Goal: Task Accomplishment & Management: Complete application form

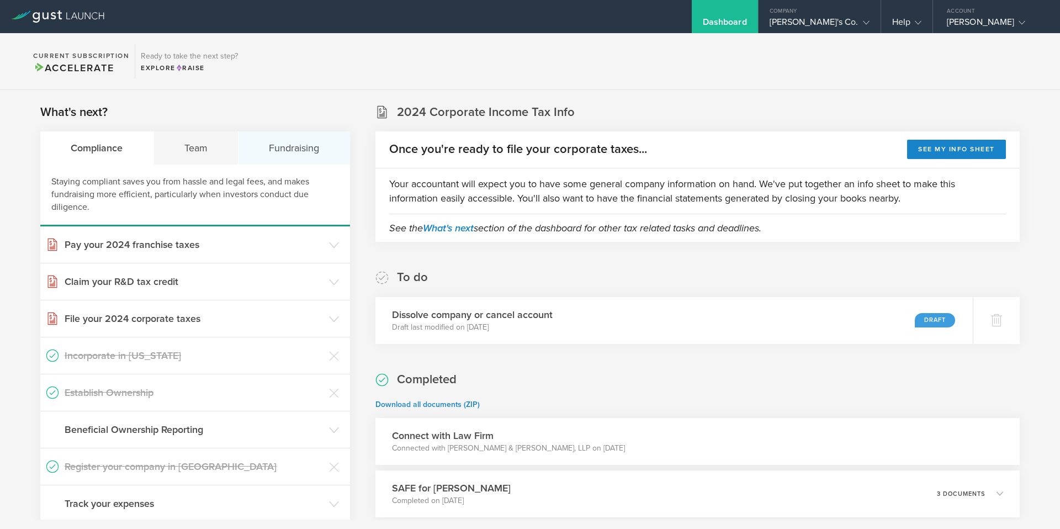
click at [287, 147] on div "Fundraising" at bounding box center [293, 147] width 111 height 33
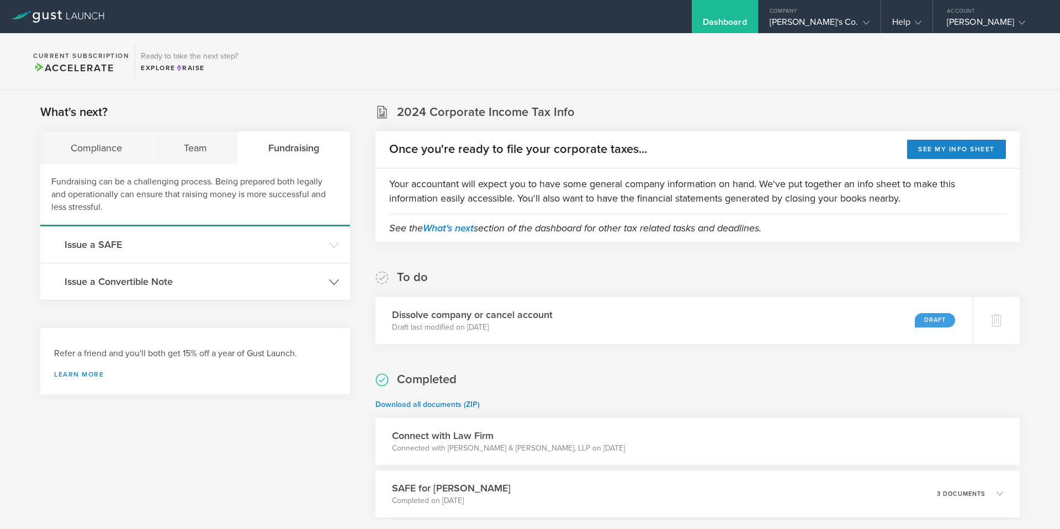
click at [141, 281] on h3 "Issue a Convertible Note" at bounding box center [194, 281] width 259 height 14
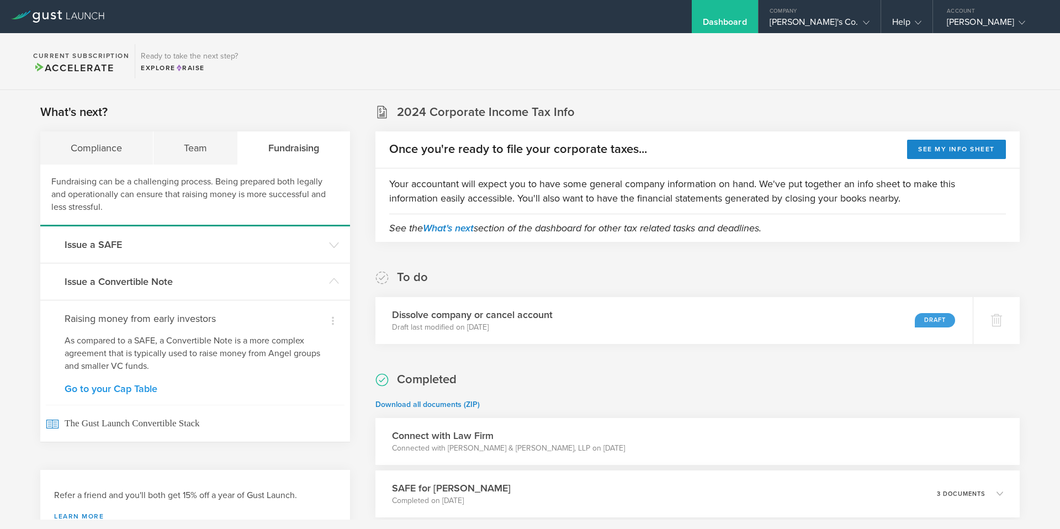
click at [125, 388] on link "Go to your Cap Table" at bounding box center [195, 389] width 261 height 10
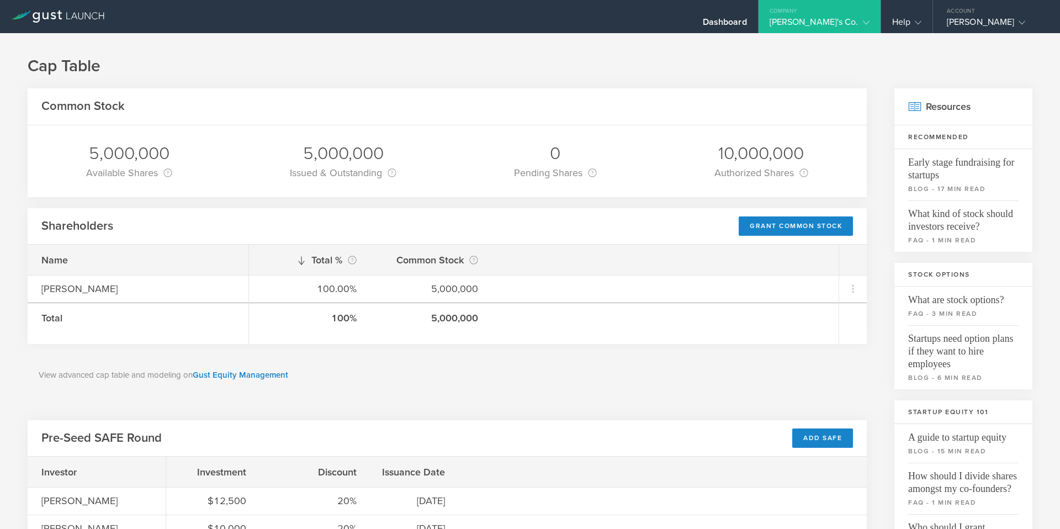
click at [869, 21] on div "[PERSON_NAME]'s Co." at bounding box center [819, 25] width 122 height 17
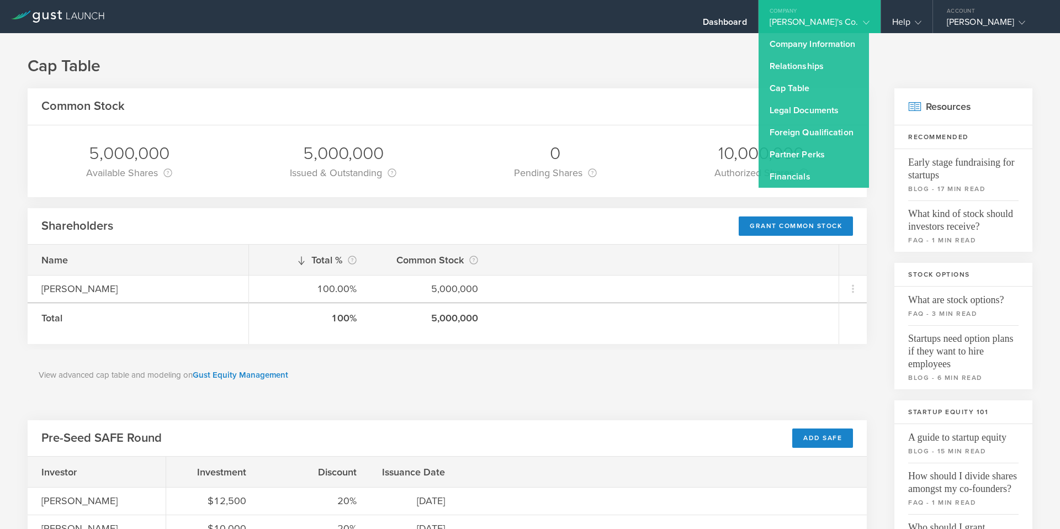
click at [72, 20] on icon at bounding box center [57, 16] width 93 height 12
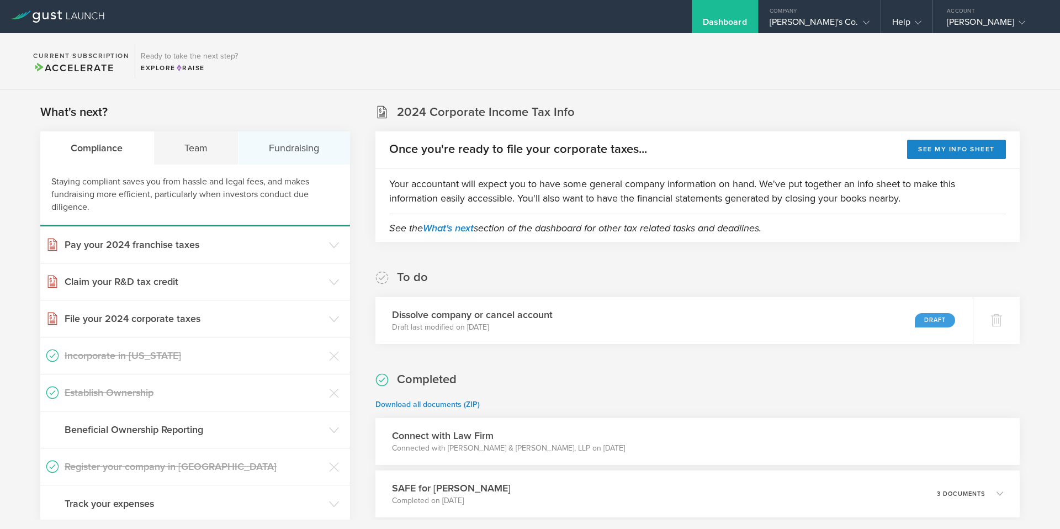
click at [279, 149] on div "Fundraising" at bounding box center [293, 147] width 111 height 33
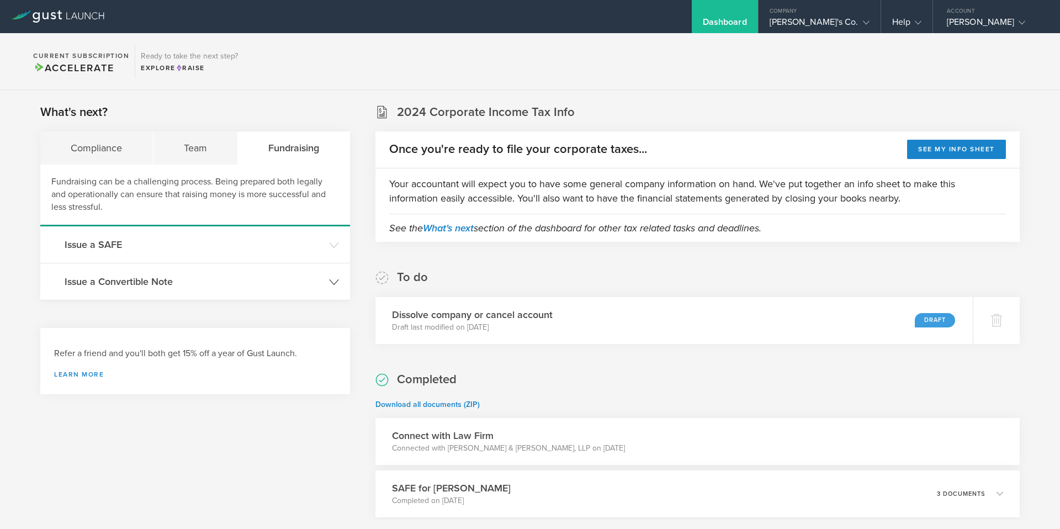
click at [141, 283] on h3 "Issue a Convertible Note" at bounding box center [194, 281] width 259 height 14
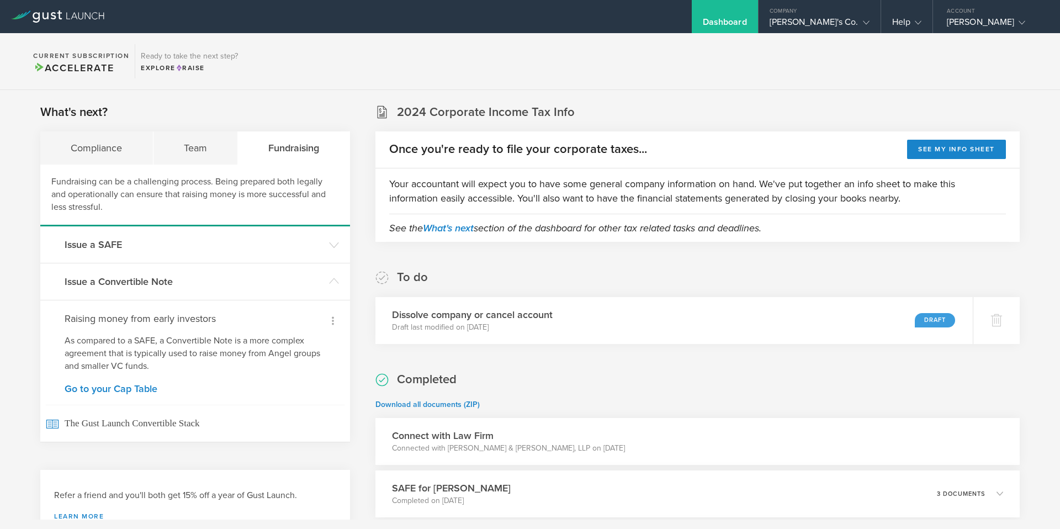
click at [332, 318] on icon at bounding box center [332, 320] width 13 height 13
click at [244, 332] on div at bounding box center [530, 264] width 1060 height 529
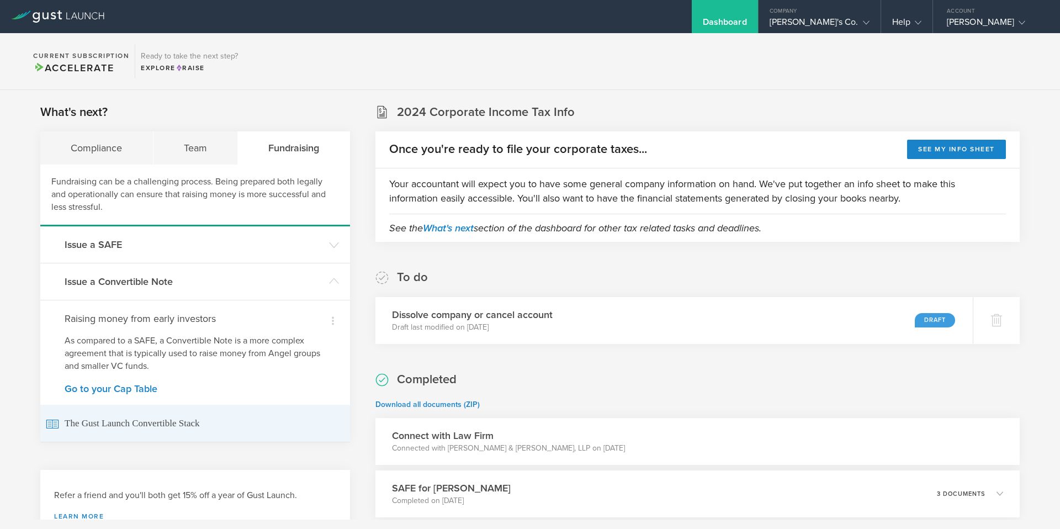
click at [175, 433] on span "The Gust Launch Convertible Stack" at bounding box center [195, 422] width 299 height 37
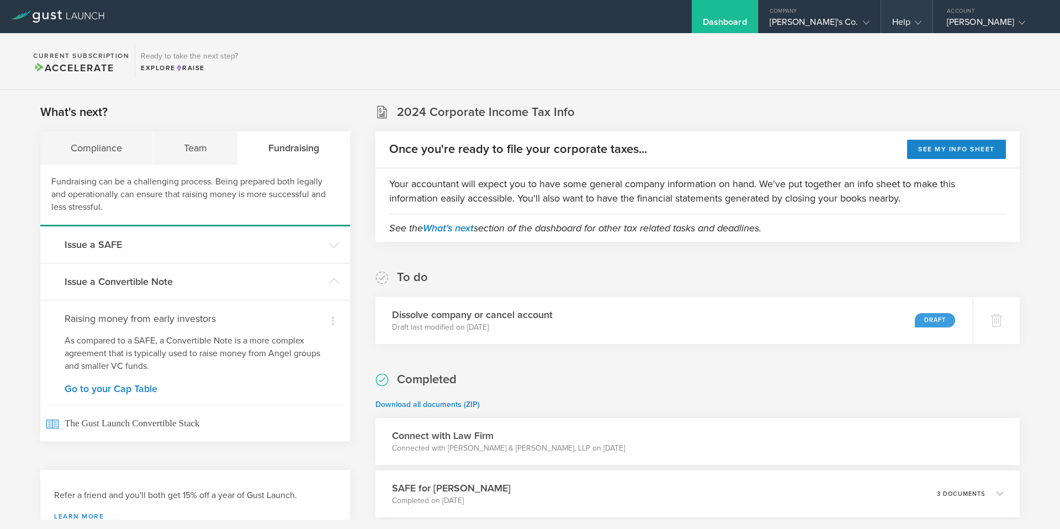
click at [908, 22] on div "Help" at bounding box center [906, 25] width 29 height 17
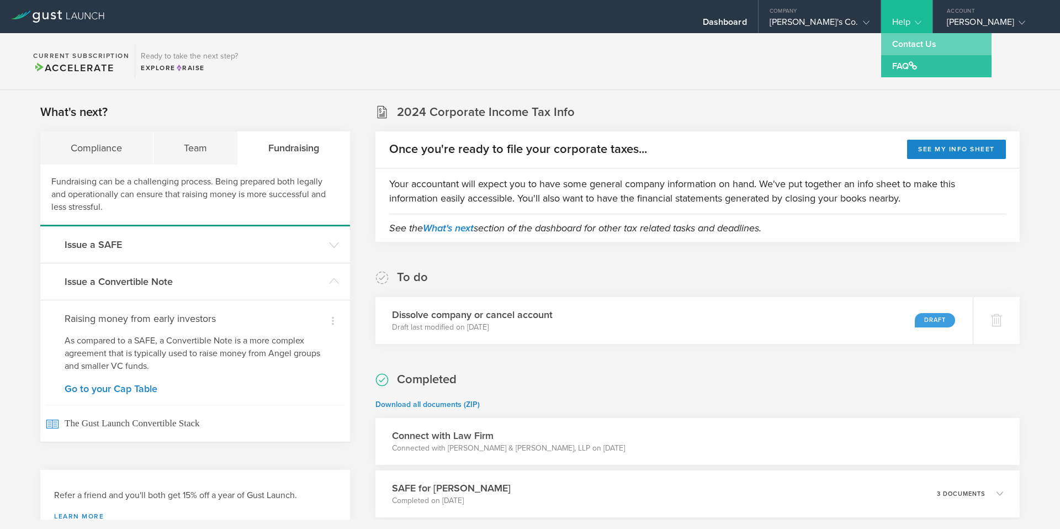
click at [913, 46] on link "Contact Us" at bounding box center [936, 44] width 110 height 22
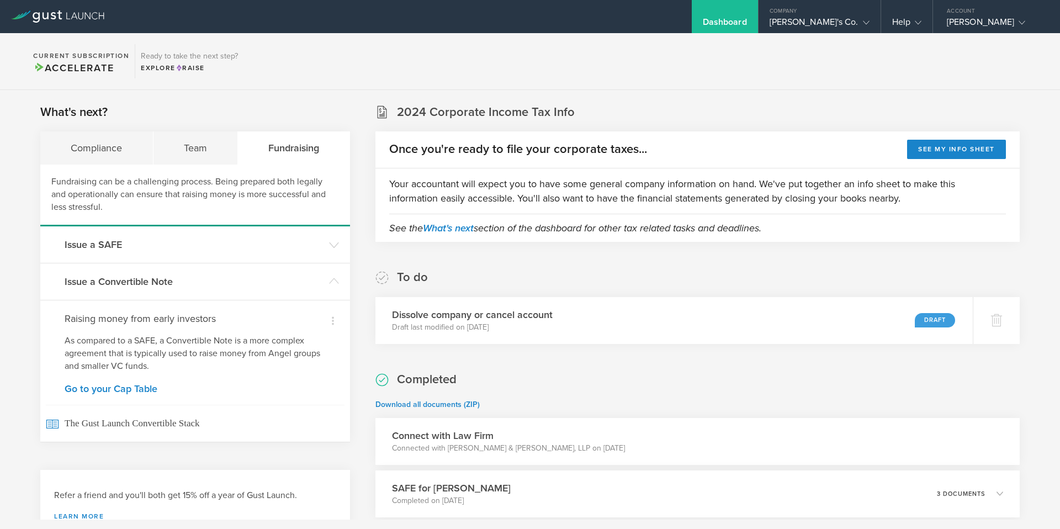
click at [563, 401] on p "Download all documents (ZIP)" at bounding box center [697, 404] width 644 height 11
click at [140, 389] on link "Go to your Cap Table" at bounding box center [195, 389] width 261 height 10
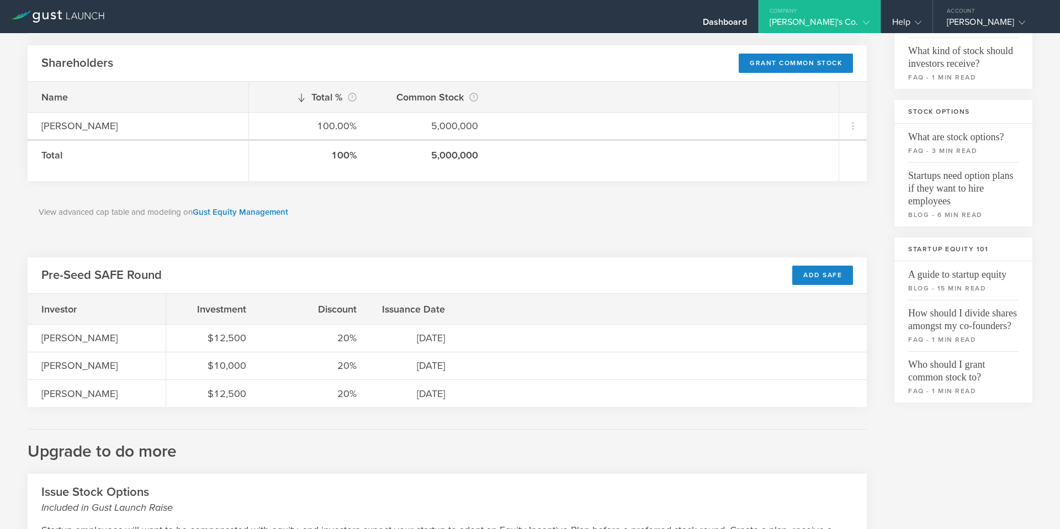
scroll to position [161, 0]
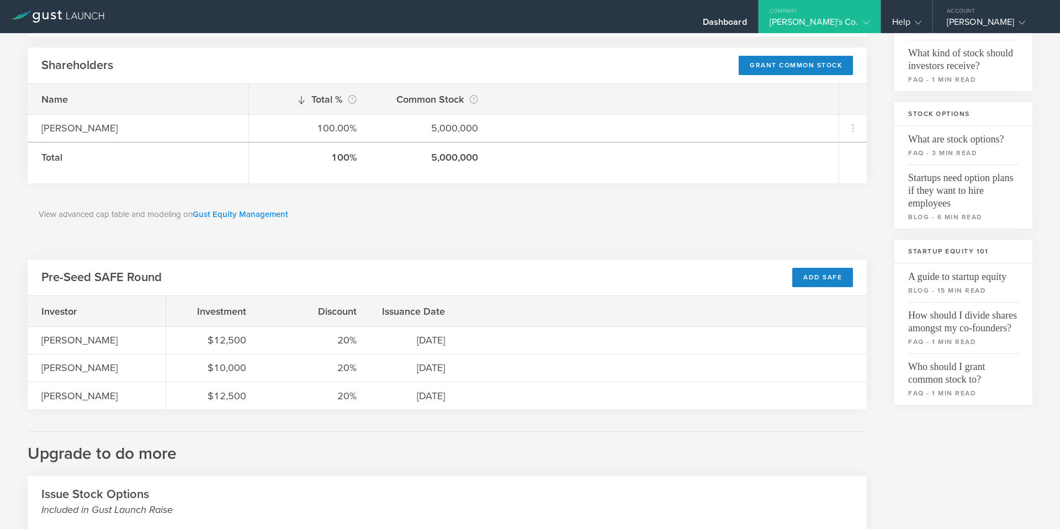
click at [207, 214] on link "Gust Equity Management" at bounding box center [240, 214] width 95 height 10
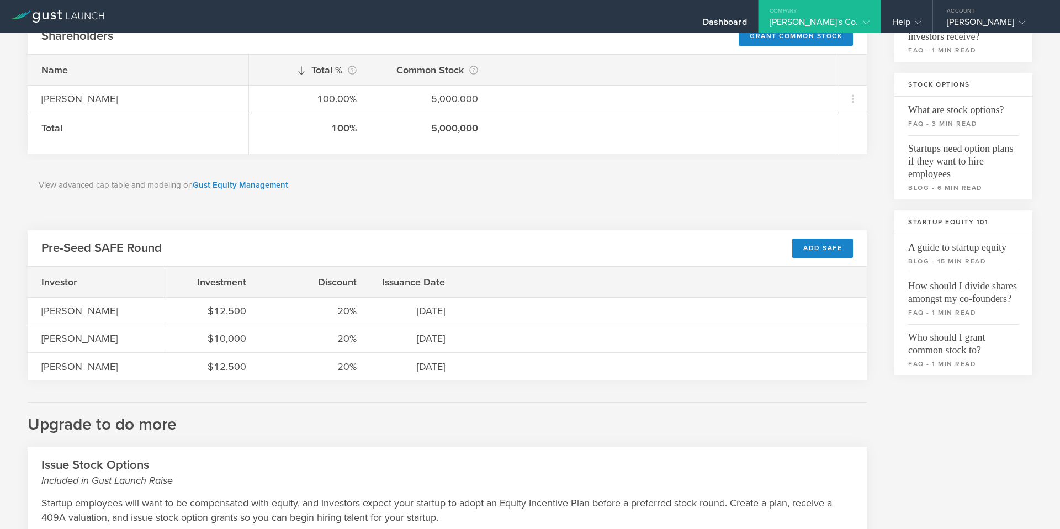
scroll to position [191, 0]
click at [932, 219] on h3 "Startup Equity 101" at bounding box center [963, 221] width 138 height 24
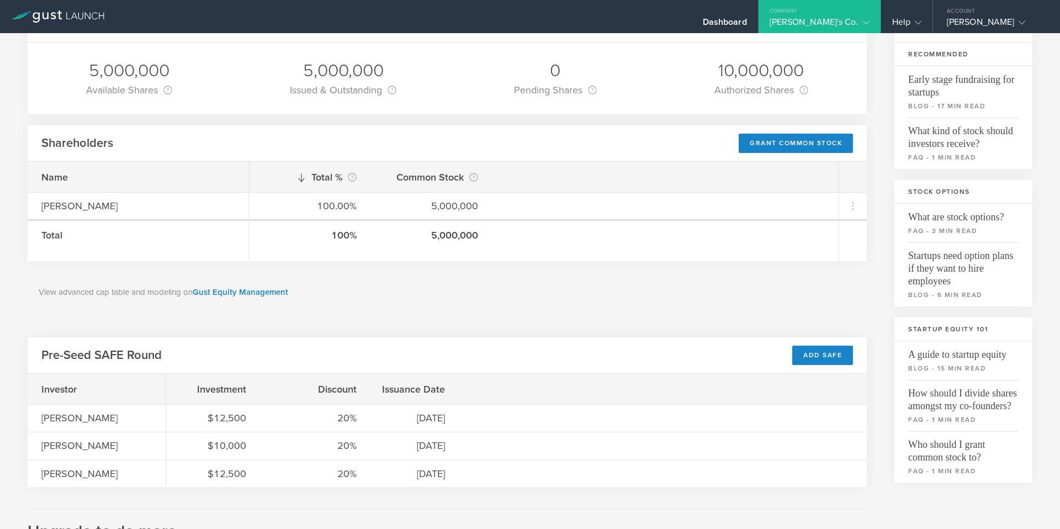
scroll to position [0, 0]
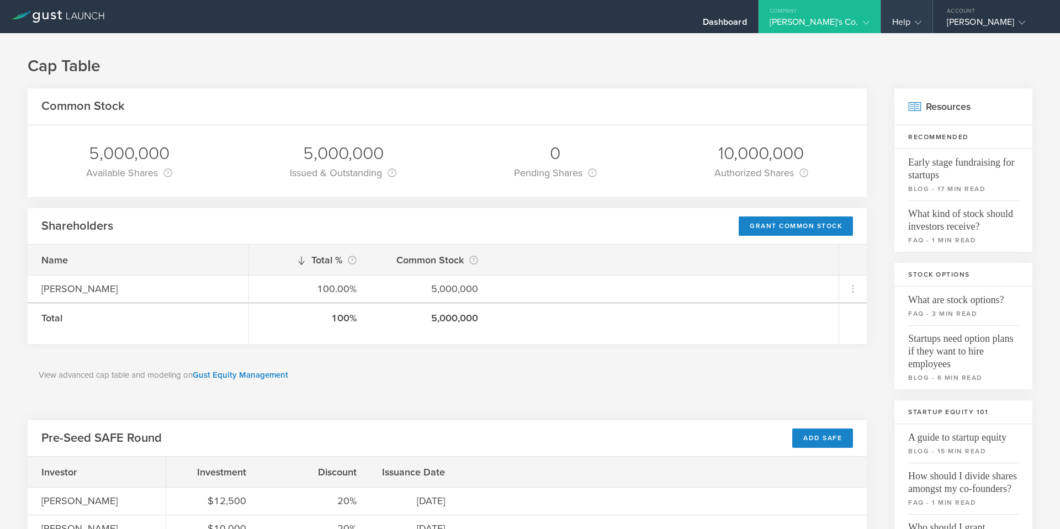
click at [908, 18] on div "Help" at bounding box center [906, 25] width 29 height 17
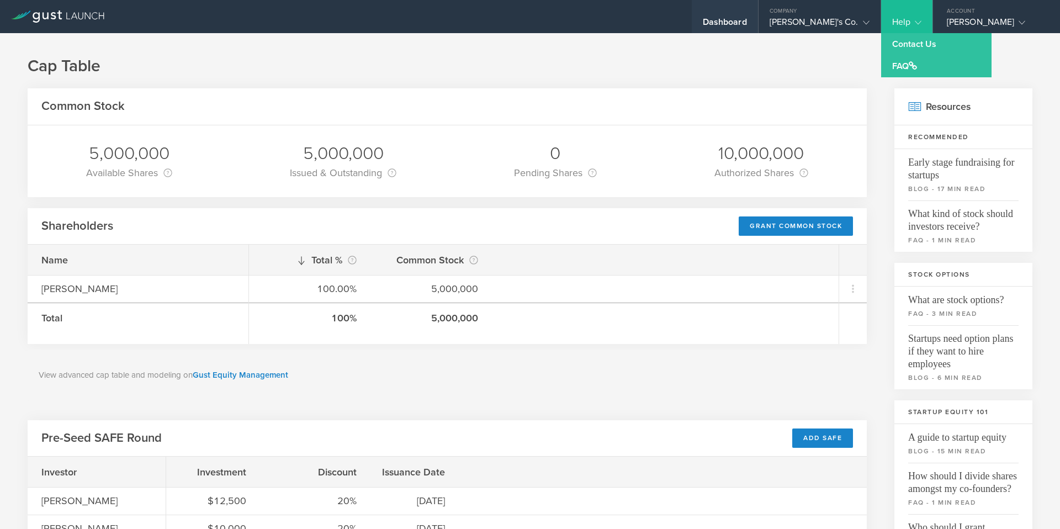
click at [747, 23] on div "Dashboard" at bounding box center [724, 25] width 44 height 17
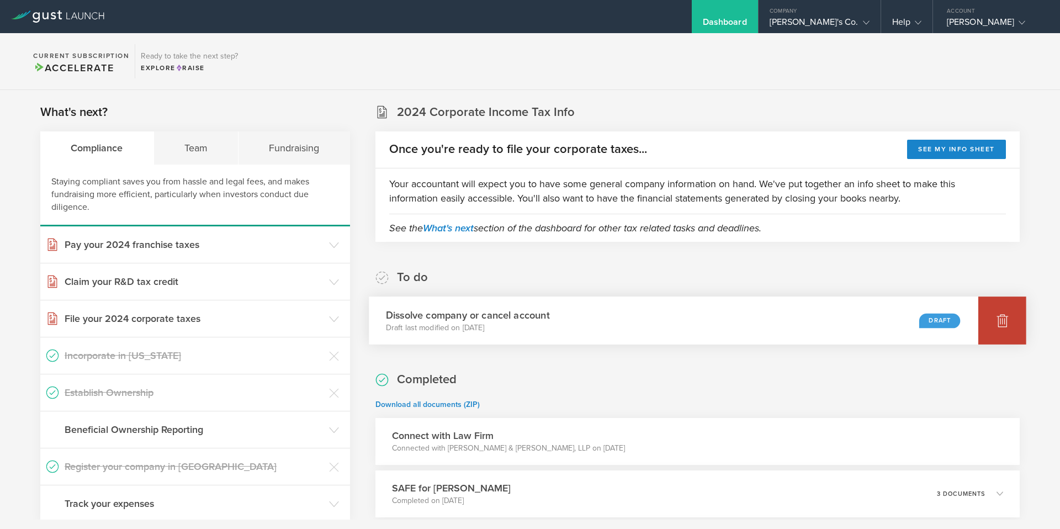
click at [993, 327] on div at bounding box center [1002, 320] width 48 height 48
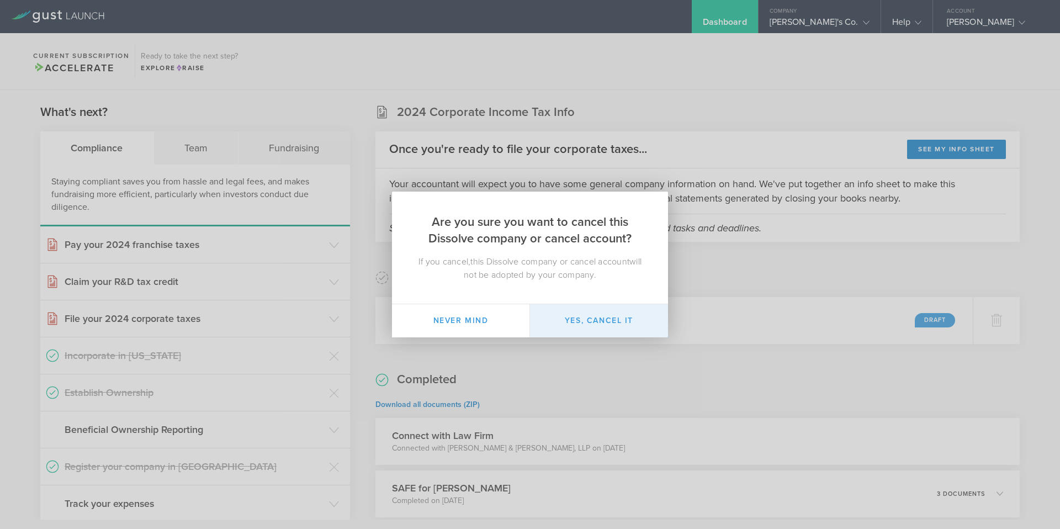
click at [582, 315] on button "Yes, cancel it" at bounding box center [599, 320] width 138 height 33
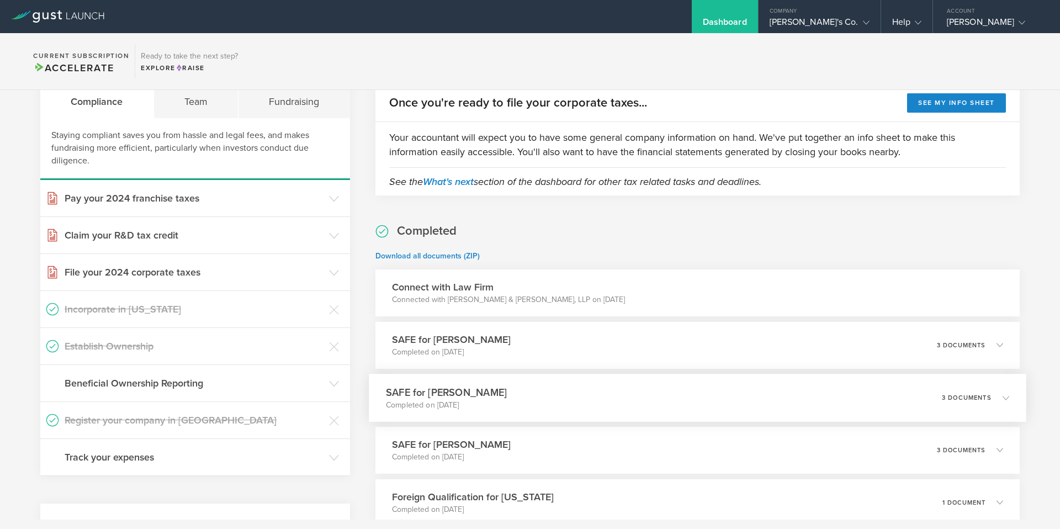
scroll to position [17, 0]
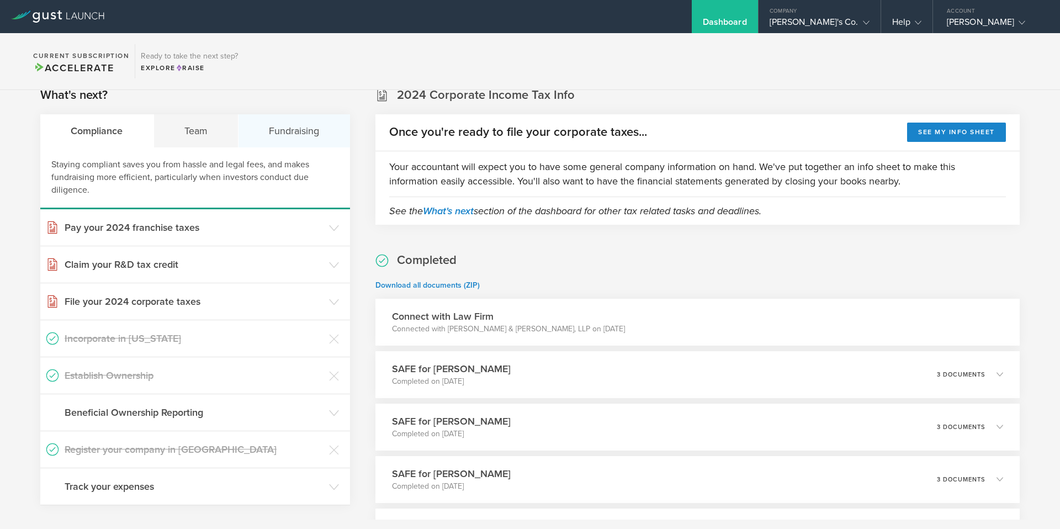
click at [291, 143] on div "Fundraising" at bounding box center [293, 130] width 111 height 33
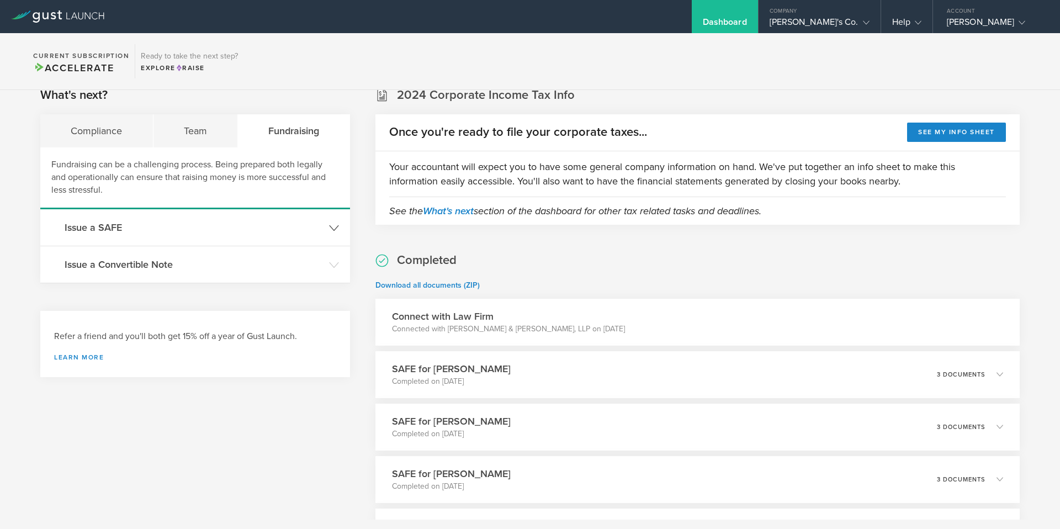
click at [284, 231] on h3 "Issue a SAFE" at bounding box center [194, 227] width 259 height 14
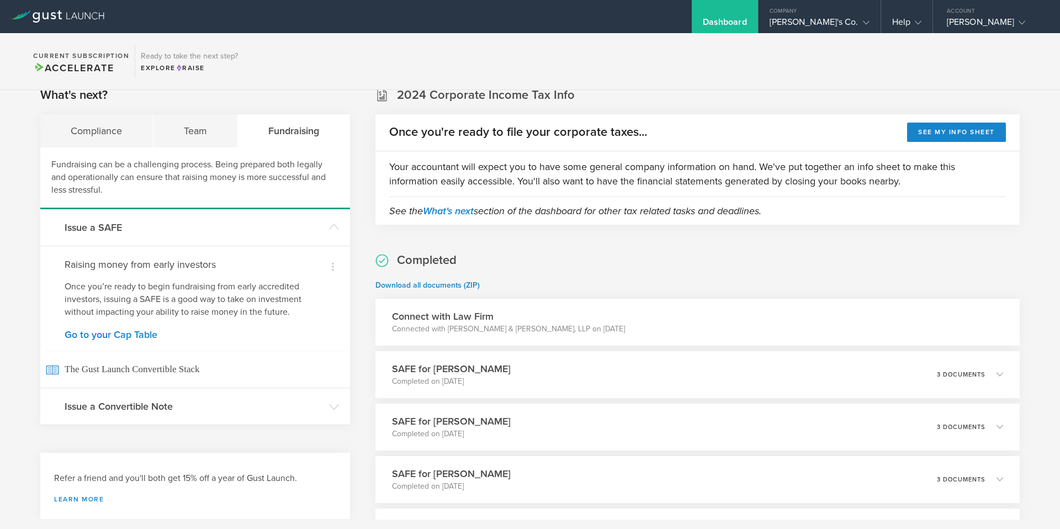
click at [135, 257] on h4 "Raising money from early investors" at bounding box center [195, 264] width 261 height 14
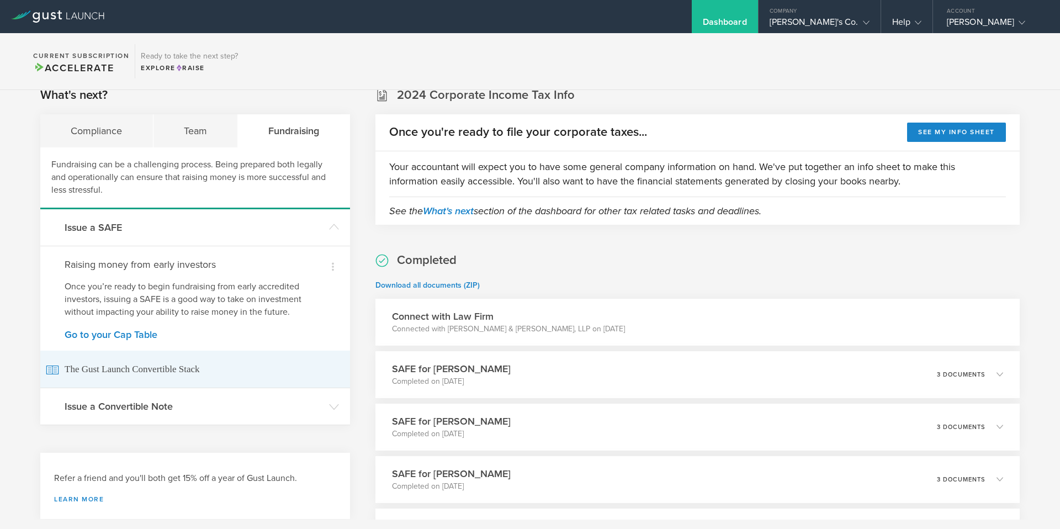
click at [249, 360] on span "The Gust Launch Convertible Stack" at bounding box center [195, 368] width 299 height 37
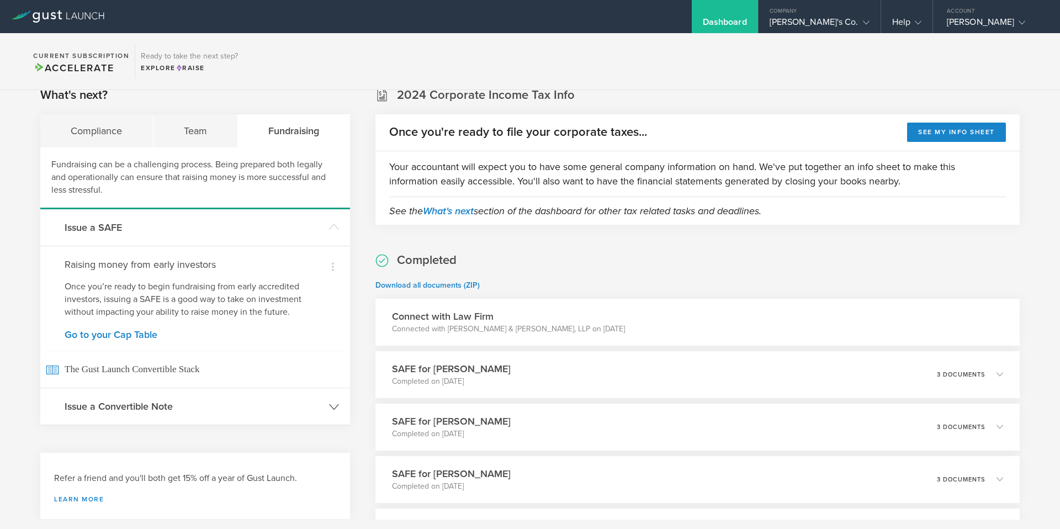
click at [220, 412] on h3 "Issue a Convertible Note" at bounding box center [194, 406] width 259 height 14
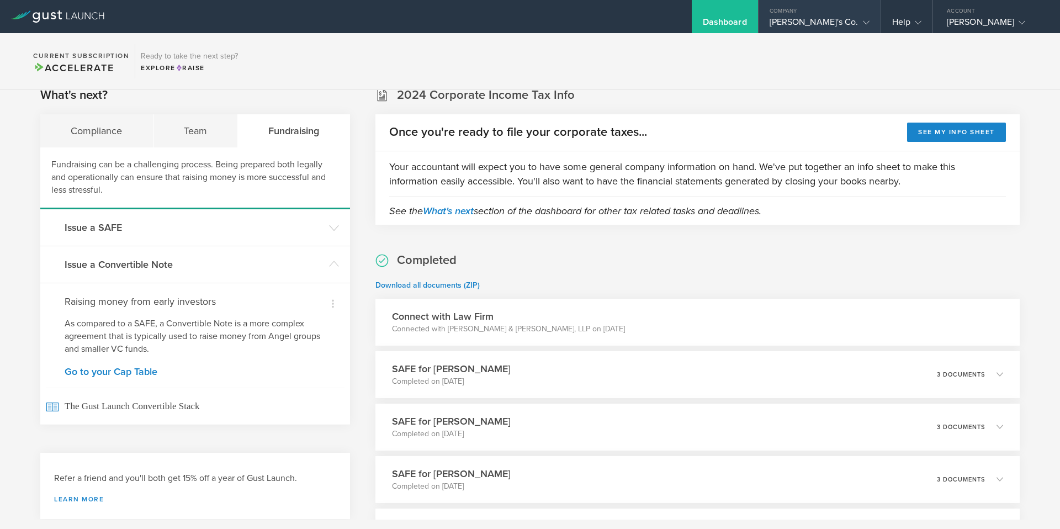
click at [861, 23] on gust-icon at bounding box center [863, 22] width 11 height 11
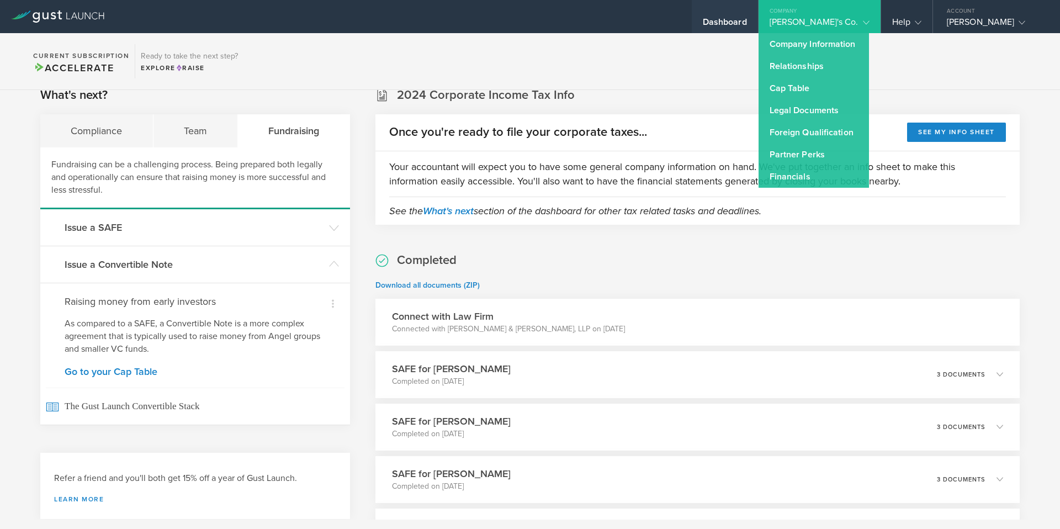
click at [747, 19] on div "Dashboard" at bounding box center [724, 25] width 44 height 17
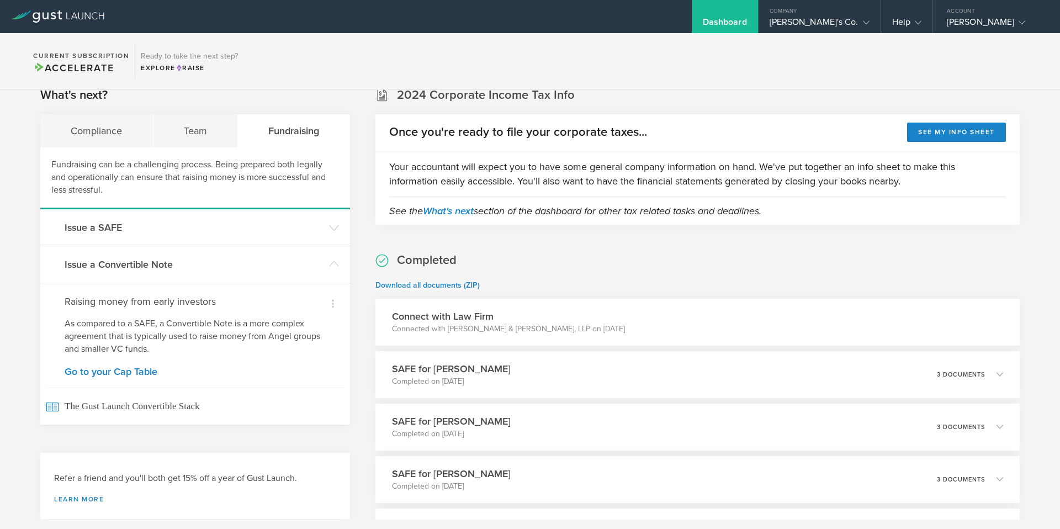
click at [747, 19] on div "Dashboard" at bounding box center [724, 25] width 44 height 17
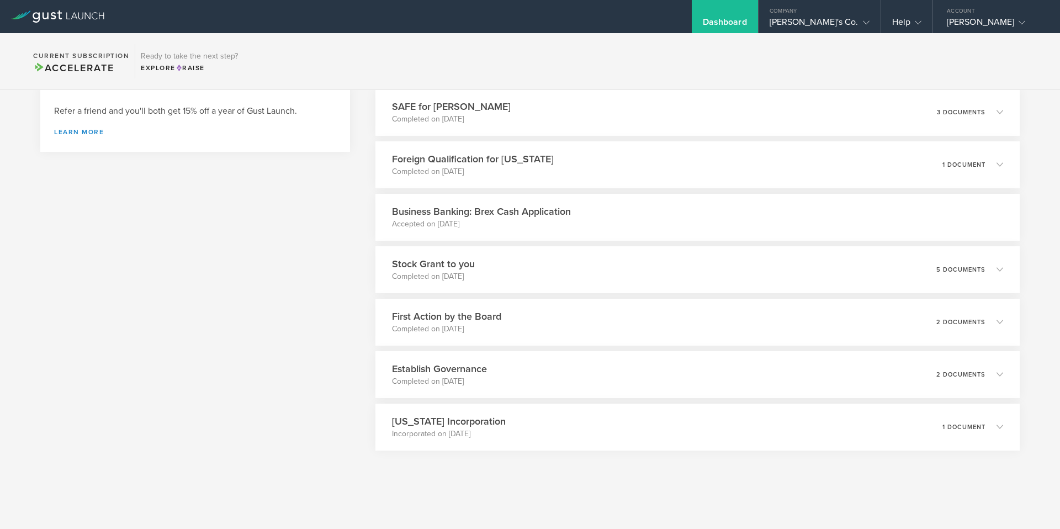
scroll to position [0, 0]
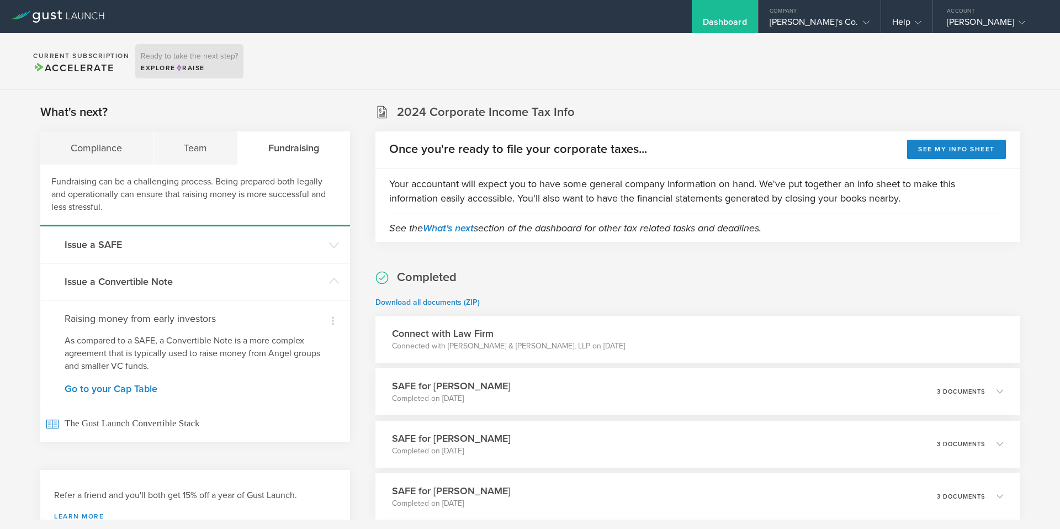
click at [177, 65] on span "Raise" at bounding box center [189, 68] width 29 height 8
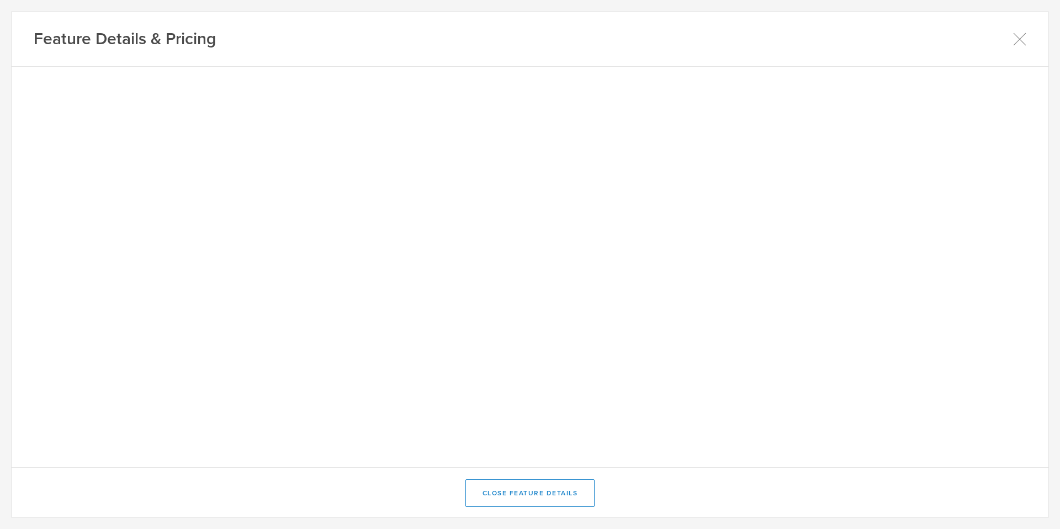
click at [1012, 42] on div "Feature Details & Pricing" at bounding box center [530, 39] width 1036 height 55
click at [1020, 38] on icon at bounding box center [1019, 39] width 12 height 12
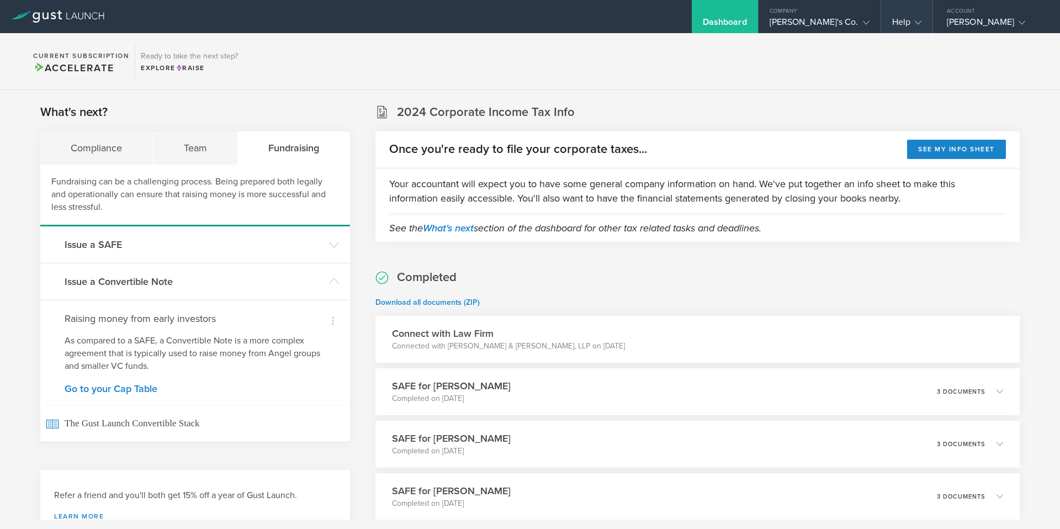
click at [922, 22] on div "Help" at bounding box center [906, 16] width 51 height 33
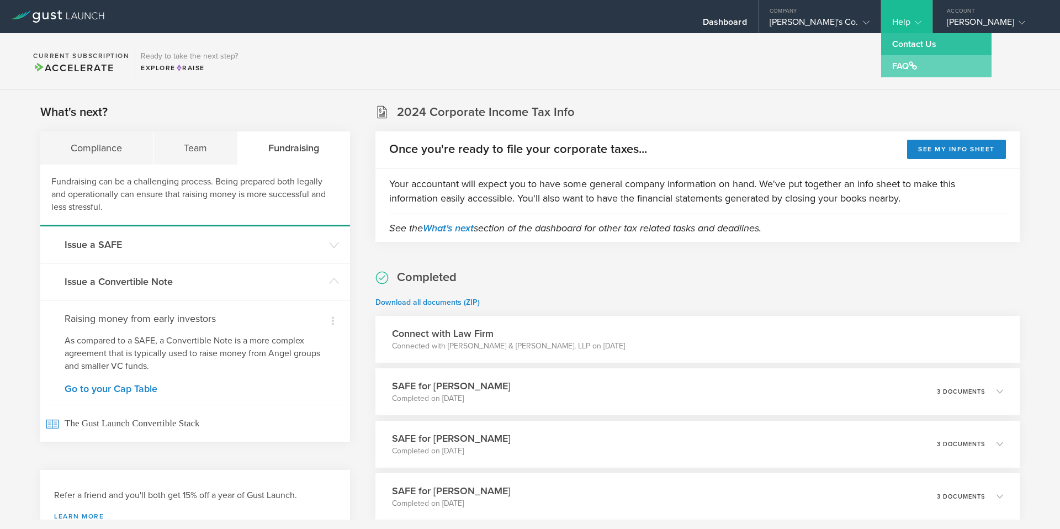
click at [908, 65] on link "FAQ" at bounding box center [936, 66] width 110 height 22
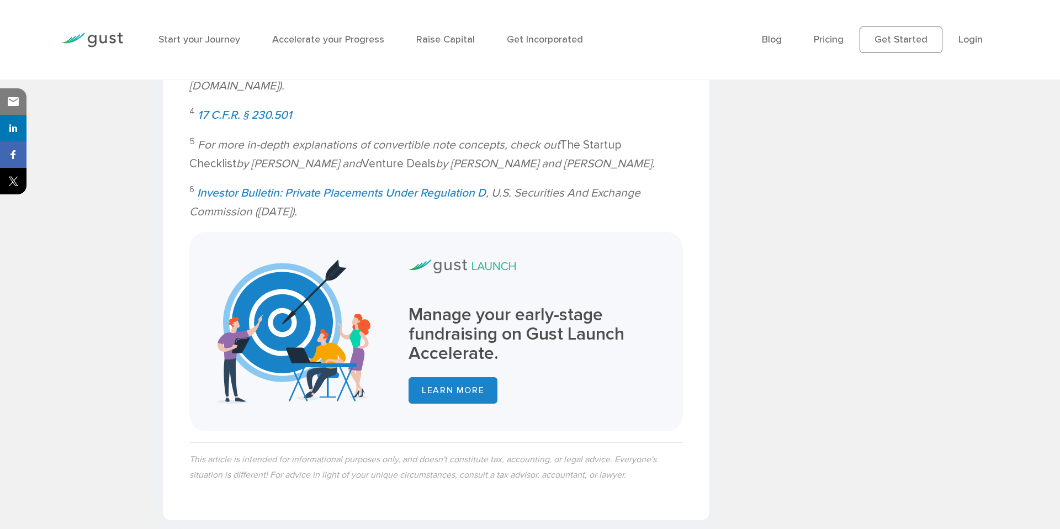
scroll to position [4213, 0]
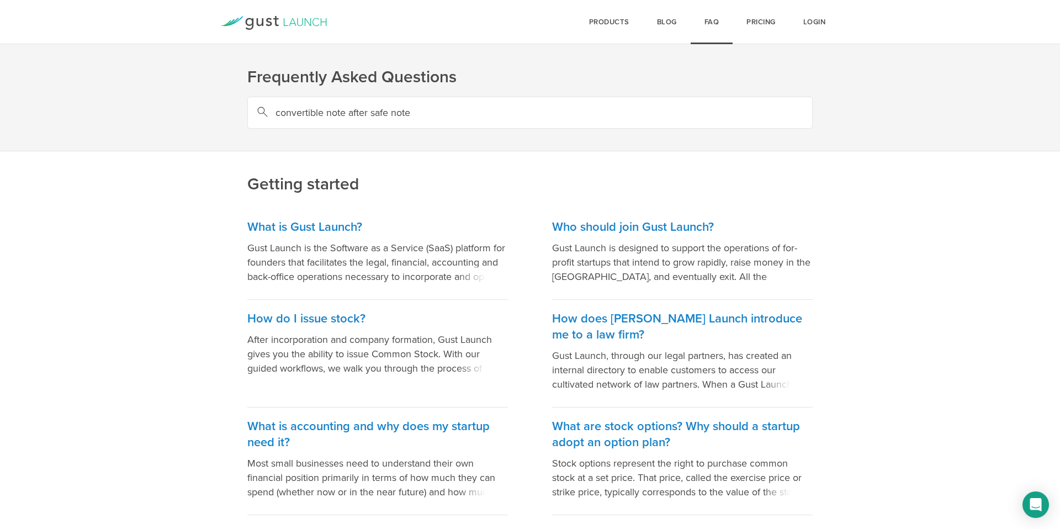
type input "convertible note after safe note"
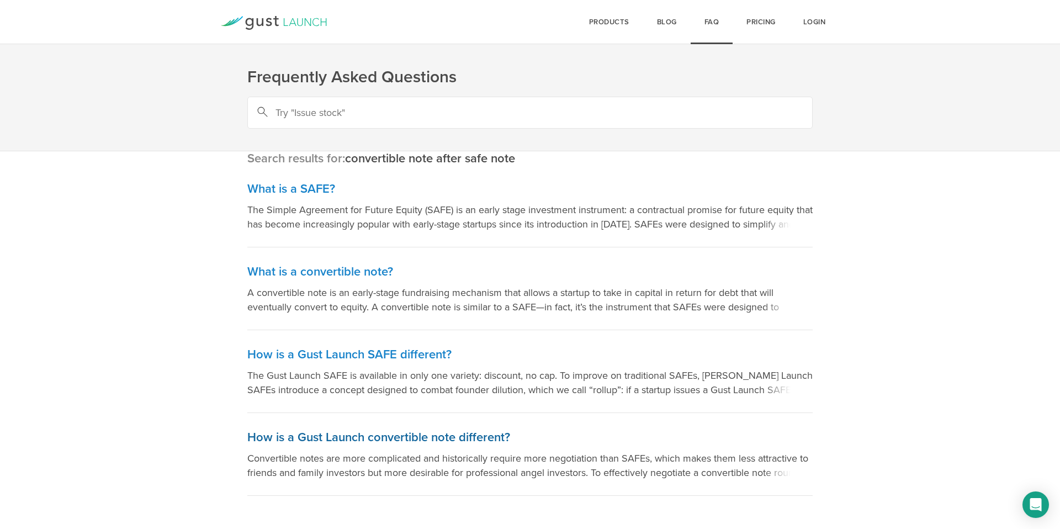
scroll to position [17, 0]
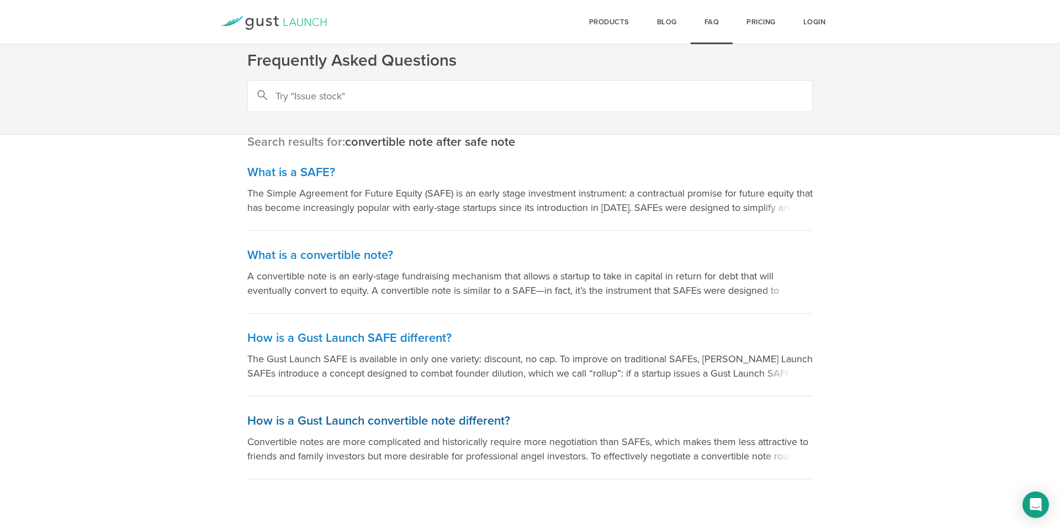
click at [446, 421] on h3 "How is a Gust Launch convertible note different?" at bounding box center [529, 421] width 565 height 16
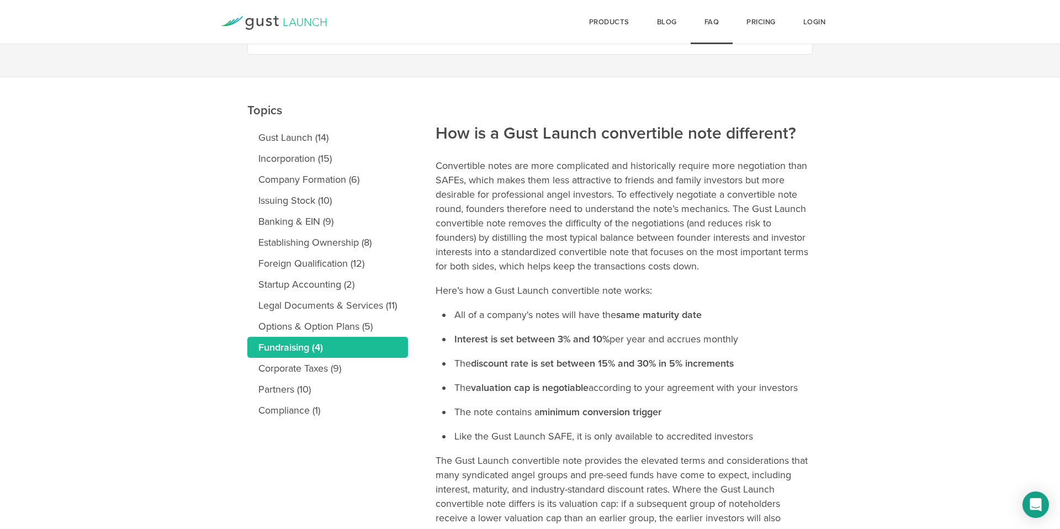
scroll to position [75, 0]
click at [308, 305] on link "Legal Documents & Services (11)" at bounding box center [327, 304] width 161 height 21
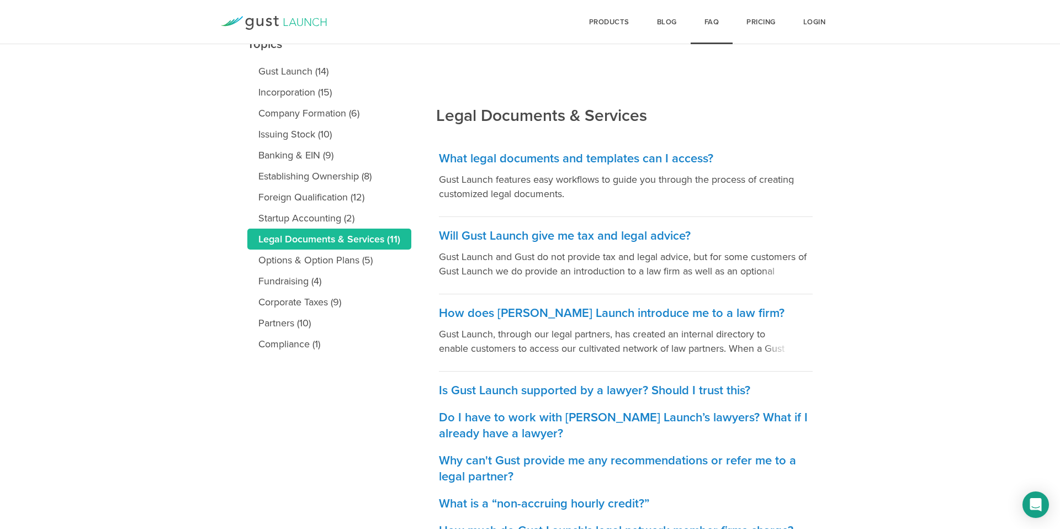
scroll to position [136, 0]
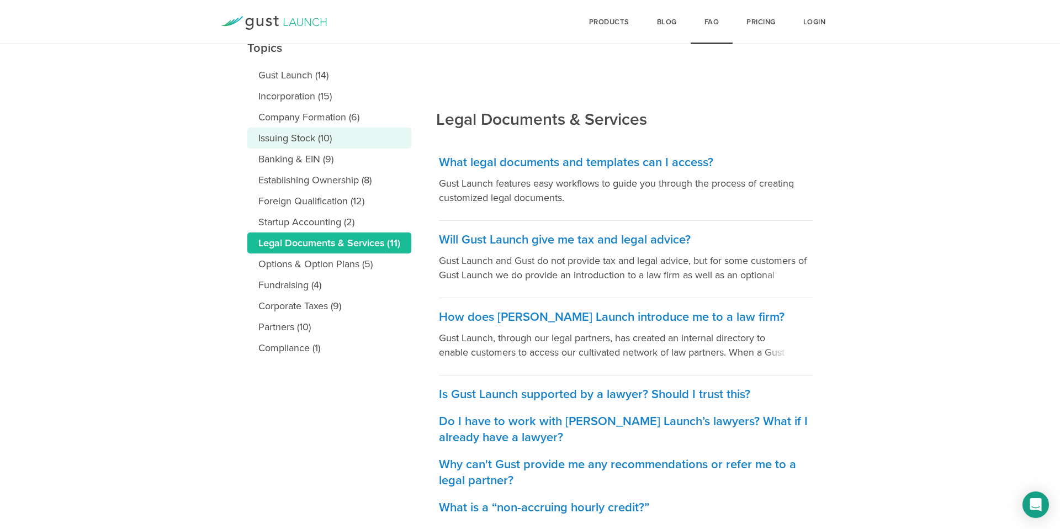
click at [319, 146] on link "Issuing Stock (10)" at bounding box center [329, 137] width 164 height 21
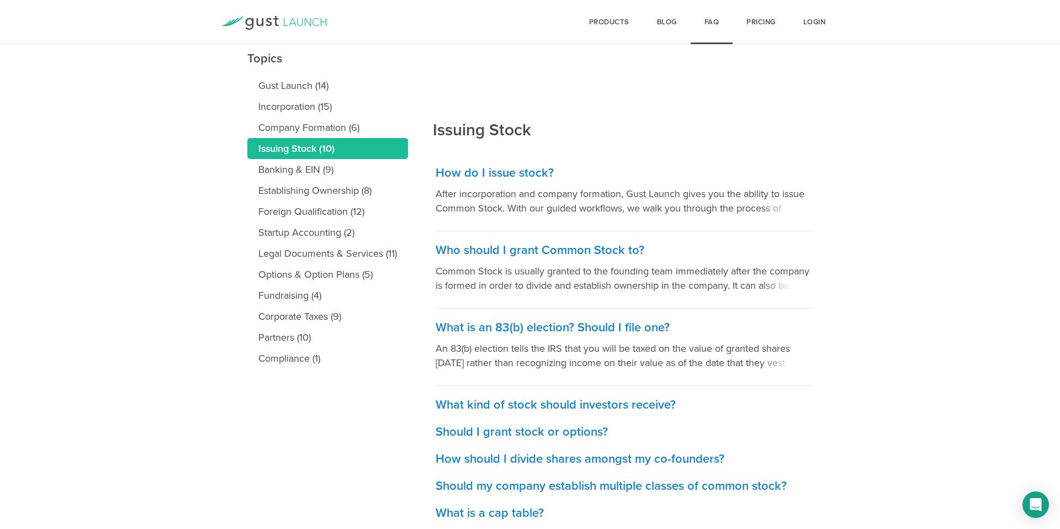
scroll to position [127, 0]
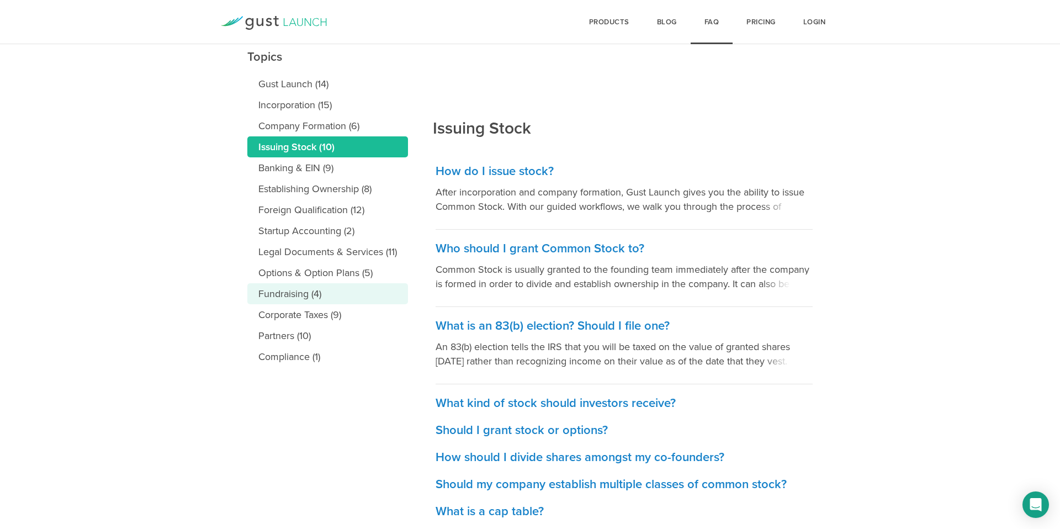
click at [306, 291] on link "Fundraising (4)" at bounding box center [327, 293] width 161 height 21
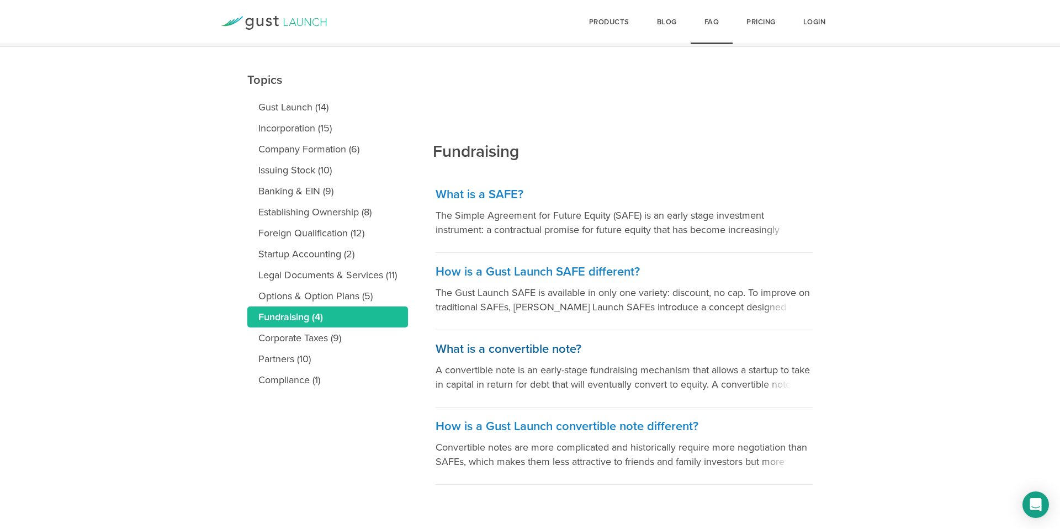
click at [533, 352] on h3 "What is a convertible note?" at bounding box center [623, 349] width 377 height 16
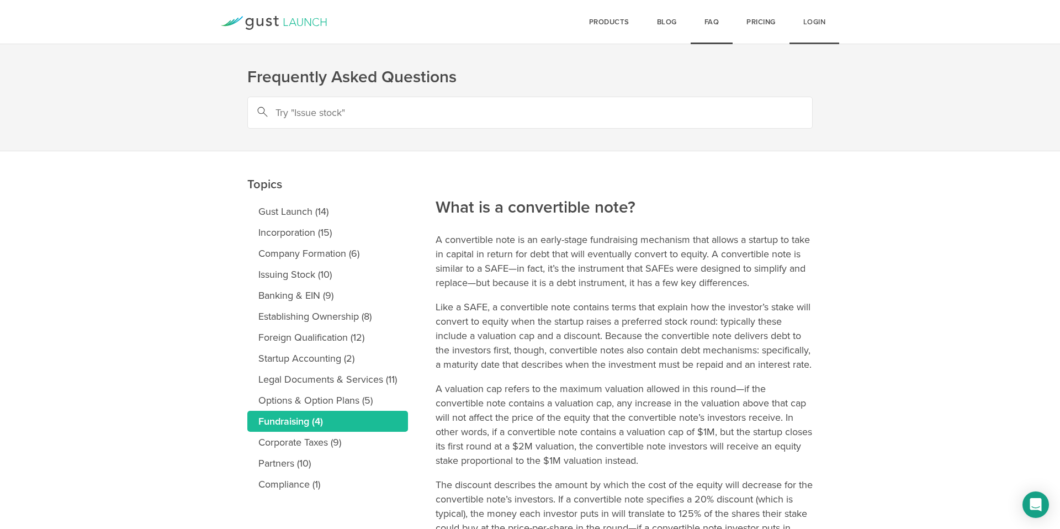
click at [810, 20] on link "Login" at bounding box center [814, 22] width 50 height 44
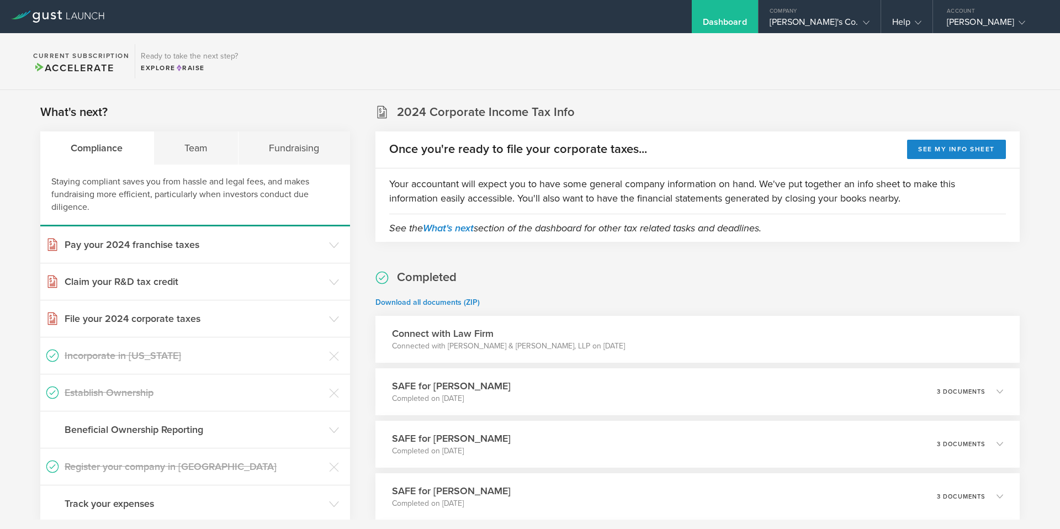
click at [86, 14] on icon at bounding box center [88, 15] width 6 height 7
click at [71, 15] on icon at bounding box center [57, 16] width 93 height 12
click at [827, 18] on div "[PERSON_NAME]'s Co." at bounding box center [819, 25] width 100 height 17
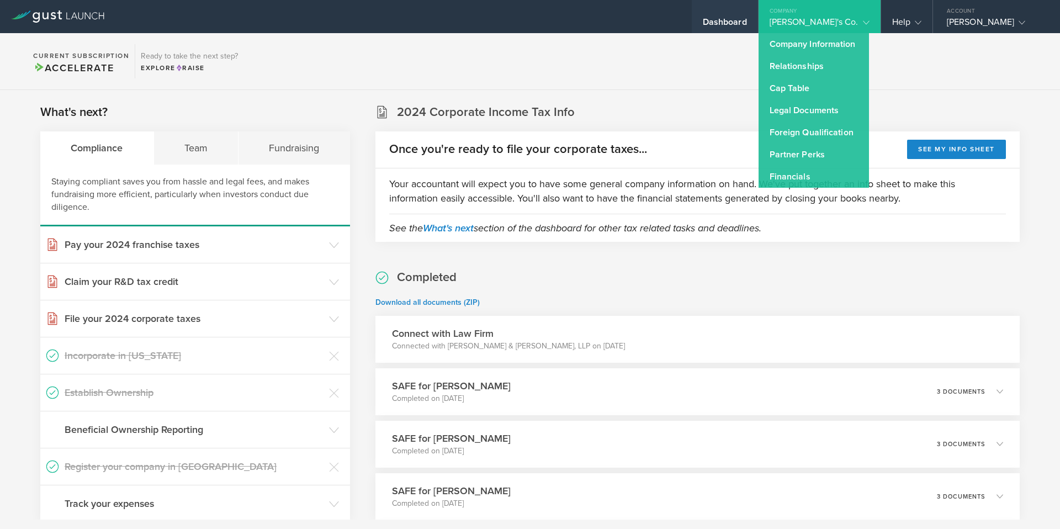
click at [747, 19] on div "Dashboard" at bounding box center [724, 25] width 44 height 17
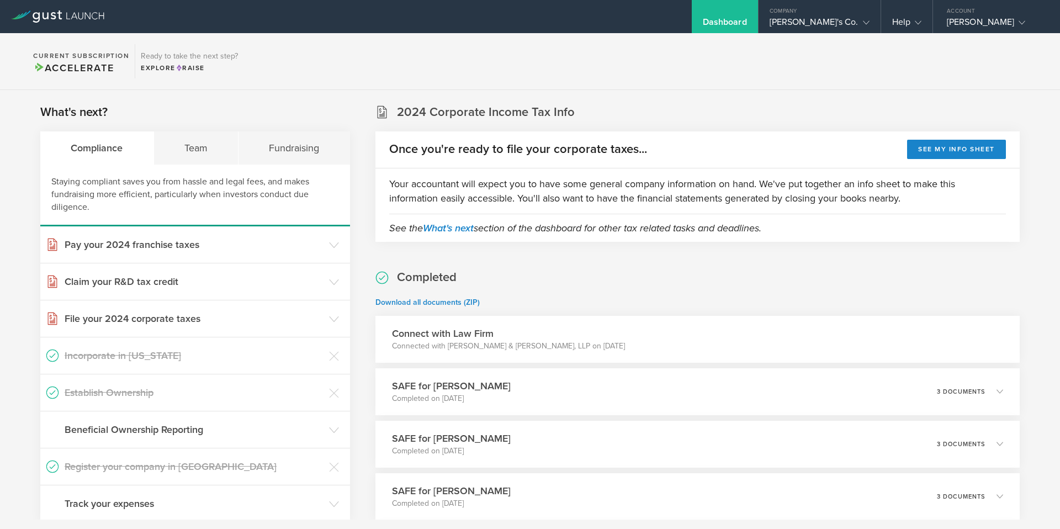
click at [747, 19] on div "Dashboard" at bounding box center [724, 25] width 44 height 17
click at [832, 20] on div "[PERSON_NAME]'s Co." at bounding box center [819, 25] width 100 height 17
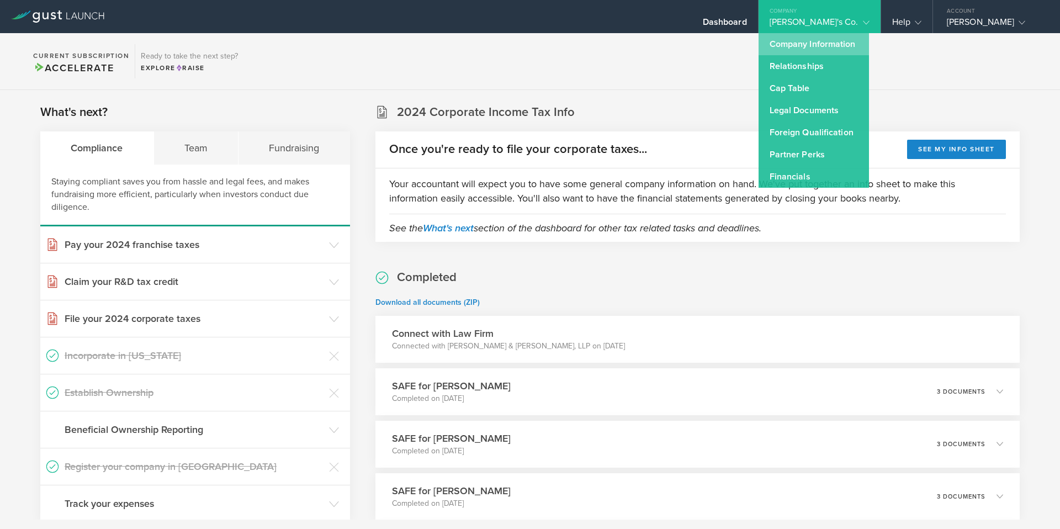
click at [825, 51] on link "Company Information" at bounding box center [813, 44] width 110 height 22
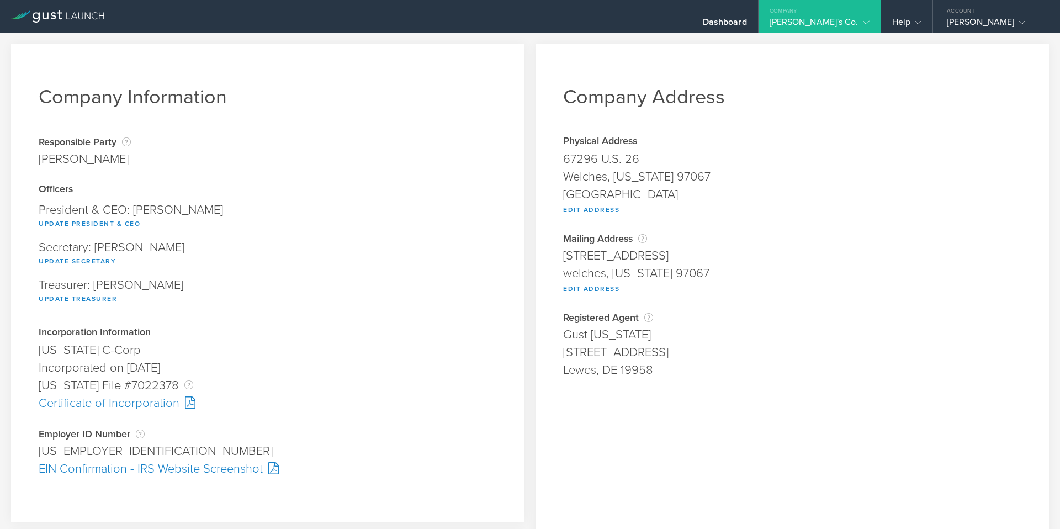
scroll to position [1, 0]
click at [860, 17] on gust-icon at bounding box center [863, 22] width 11 height 11
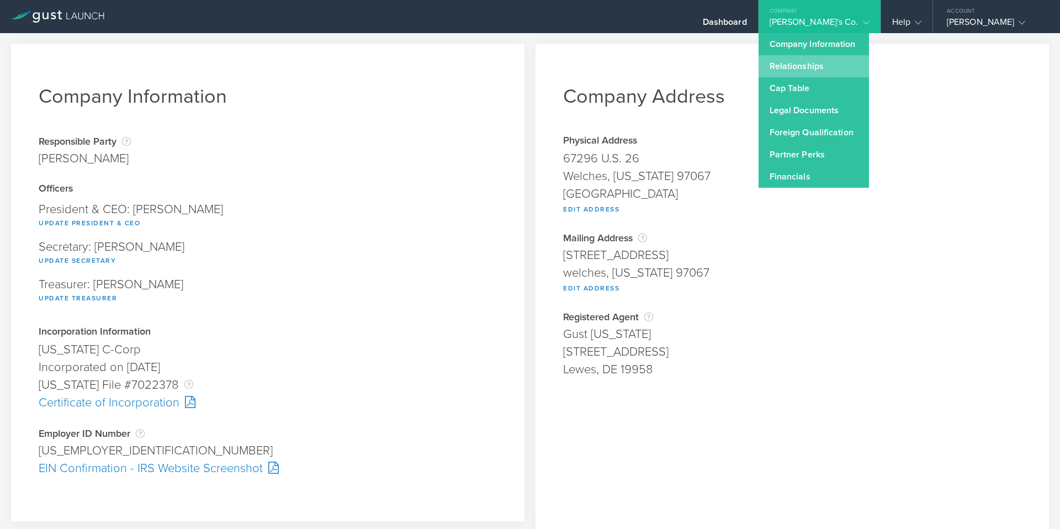
click at [816, 61] on link "Relationships" at bounding box center [813, 66] width 110 height 22
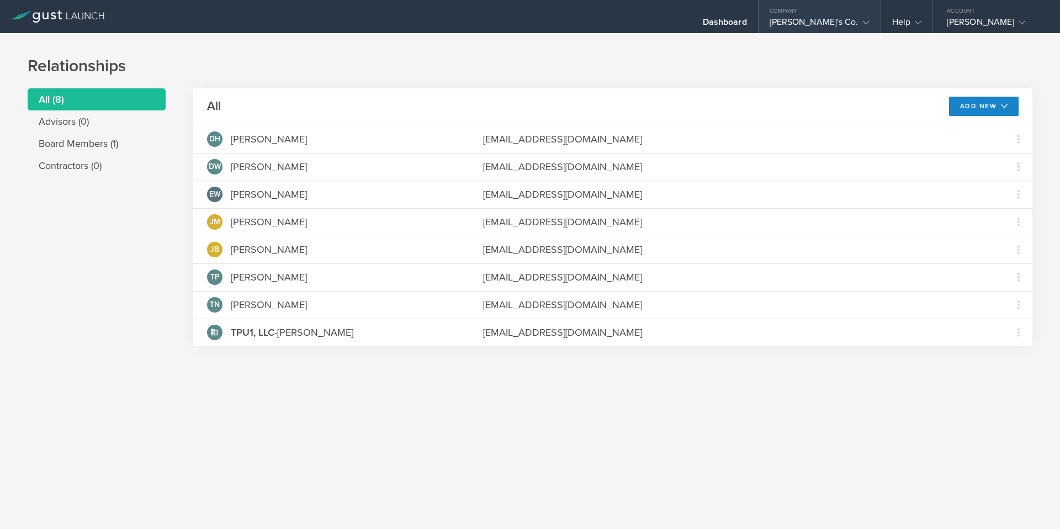
click at [824, 20] on div "[PERSON_NAME]'s Co." at bounding box center [819, 25] width 100 height 17
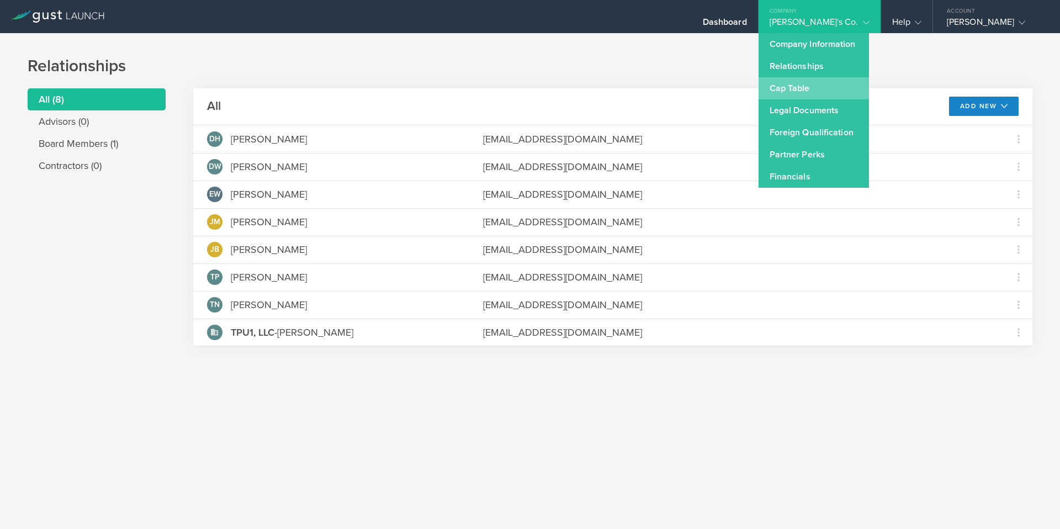
click at [813, 82] on link "Cap Table" at bounding box center [813, 88] width 110 height 22
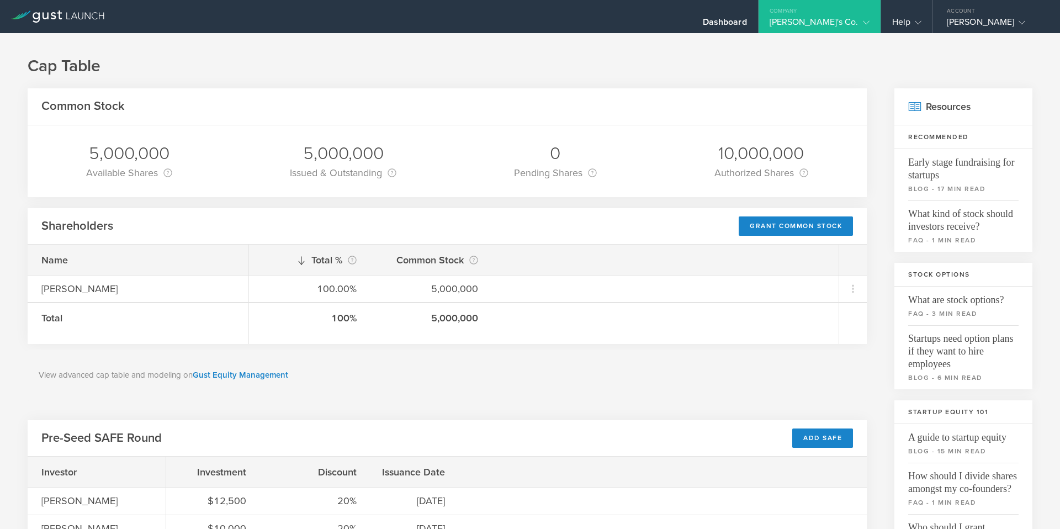
click at [136, 432] on h2 "Pre-Seed SAFE Round" at bounding box center [101, 438] width 120 height 16
click at [807, 434] on div "Add SAFE" at bounding box center [822, 437] width 61 height 19
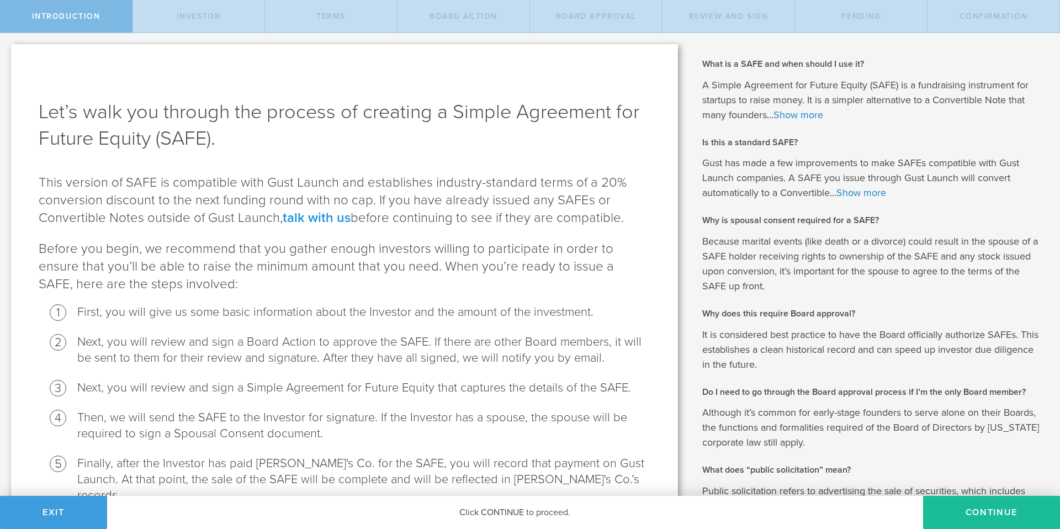
click at [322, 218] on link "talk with us" at bounding box center [317, 218] width 68 height 16
click at [305, 219] on link "talk with us" at bounding box center [317, 218] width 68 height 16
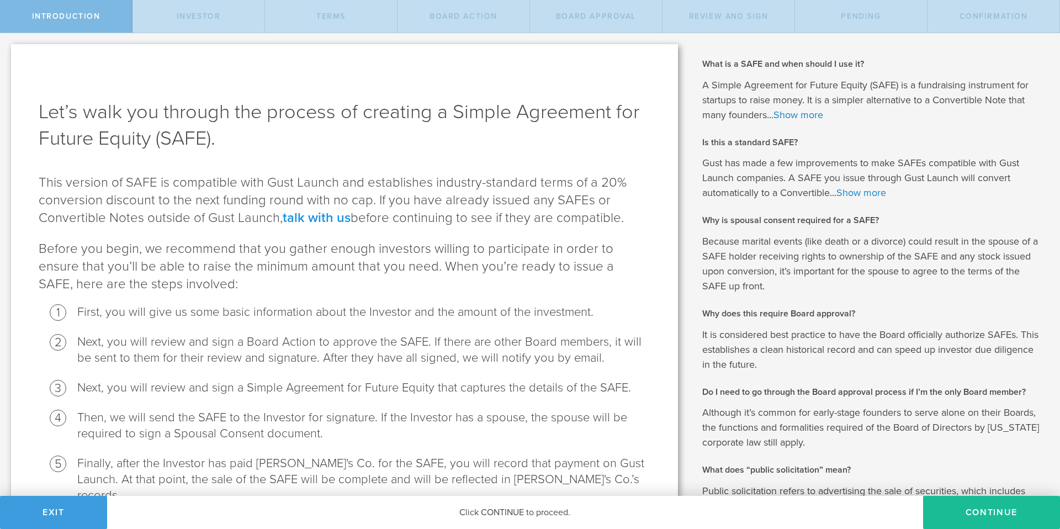
click at [344, 219] on link "talk with us" at bounding box center [317, 218] width 68 height 16
click at [1000, 511] on button "Continue" at bounding box center [991, 512] width 137 height 33
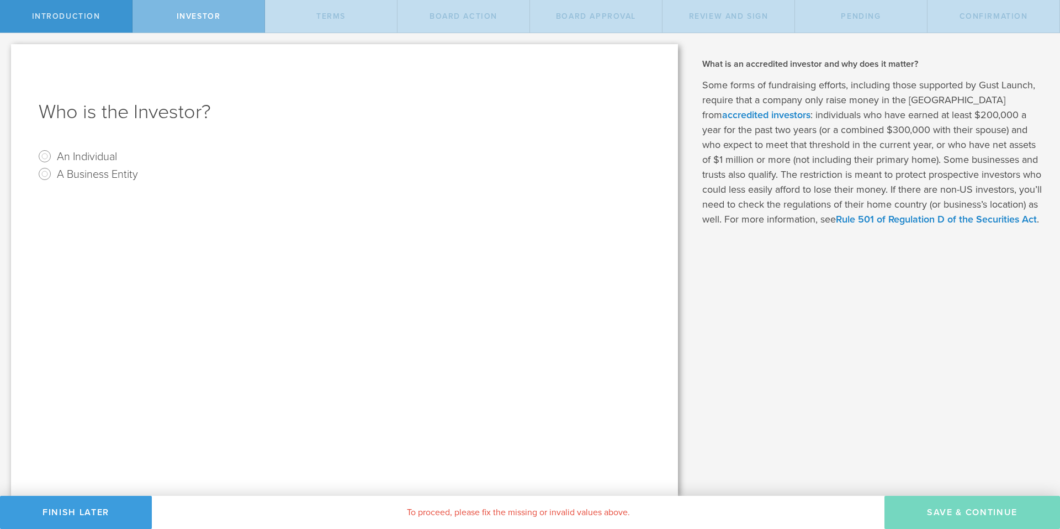
click at [92, 160] on label "An Individual" at bounding box center [87, 156] width 60 height 16
click at [54, 160] on input "An Individual" at bounding box center [45, 156] width 18 height 18
radio input "true"
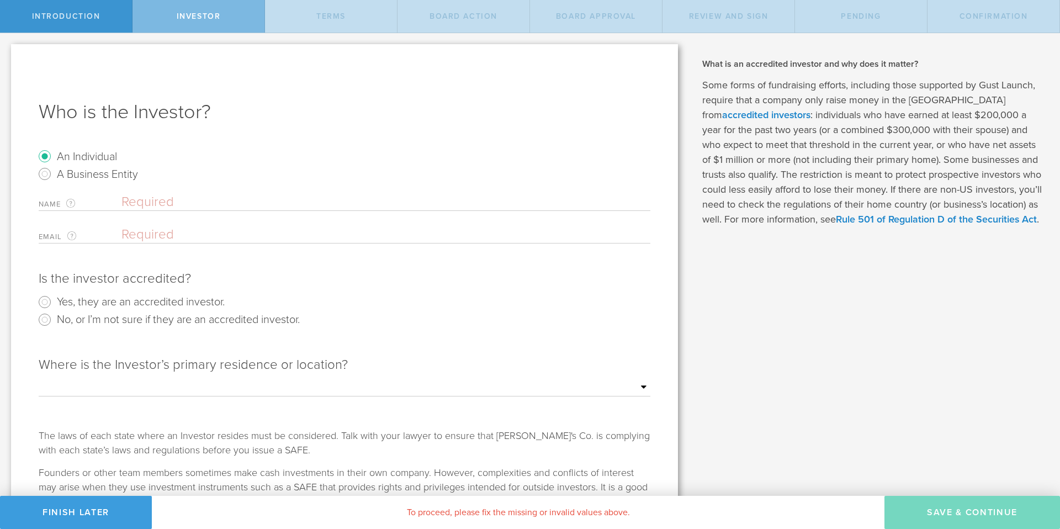
click at [139, 302] on label "Yes, they are an accredited investor." at bounding box center [141, 301] width 168 height 16
click at [54, 302] on input "Yes, they are an accredited investor." at bounding box center [45, 302] width 18 height 18
radio input "true"
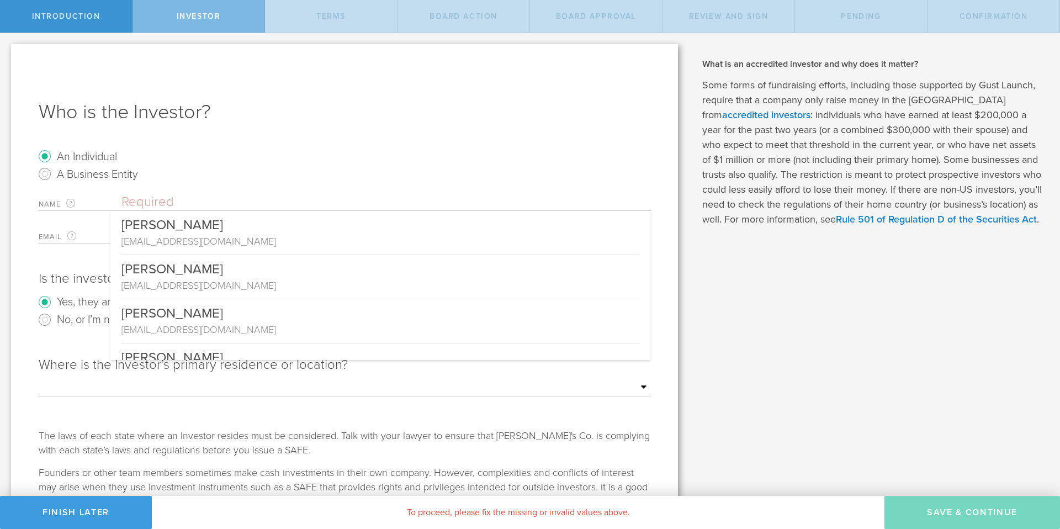
click at [150, 204] on input "text" at bounding box center [385, 202] width 529 height 17
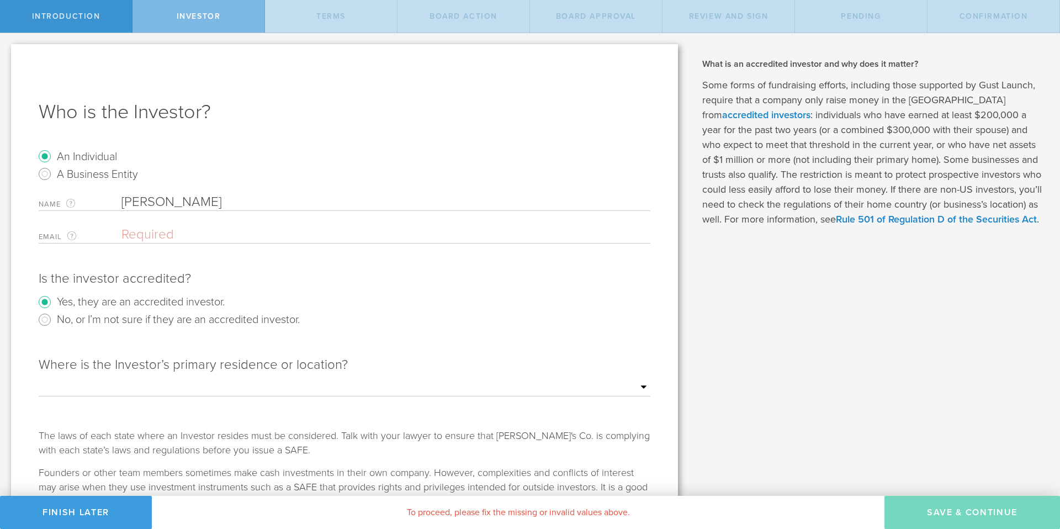
type input "Edward"
click at [136, 237] on input "email" at bounding box center [382, 234] width 523 height 17
type input "k"
type input "Kinateder"
click at [388, 321] on radio "No, or I’m not sure if they are an accredited investor." at bounding box center [344, 320] width 611 height 18
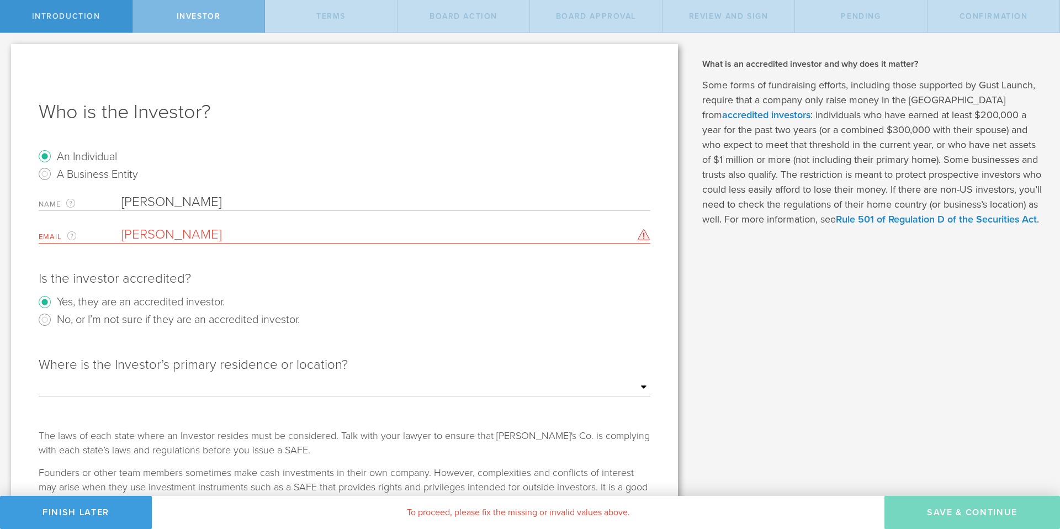
click at [158, 235] on input "Kinateder" at bounding box center [382, 234] width 523 height 17
click at [187, 211] on div "Name The first and last name of the person that will be the SAFE holder. Edward…" at bounding box center [344, 219] width 611 height 50
click at [187, 203] on input "Edward" at bounding box center [385, 202] width 529 height 17
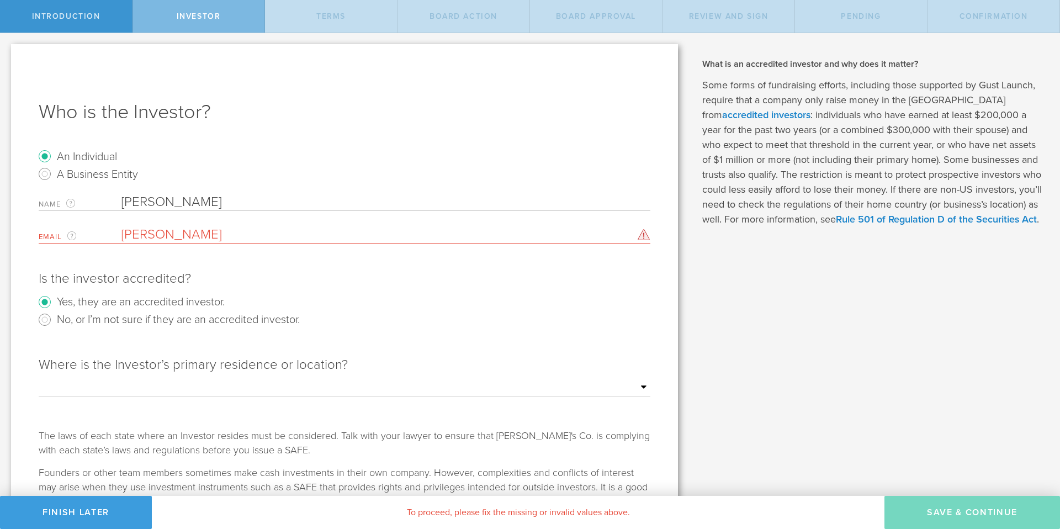
paste input "Kinateder"
type input "Edward Kinateder"
click at [143, 232] on input "Kinateder" at bounding box center [382, 234] width 523 height 17
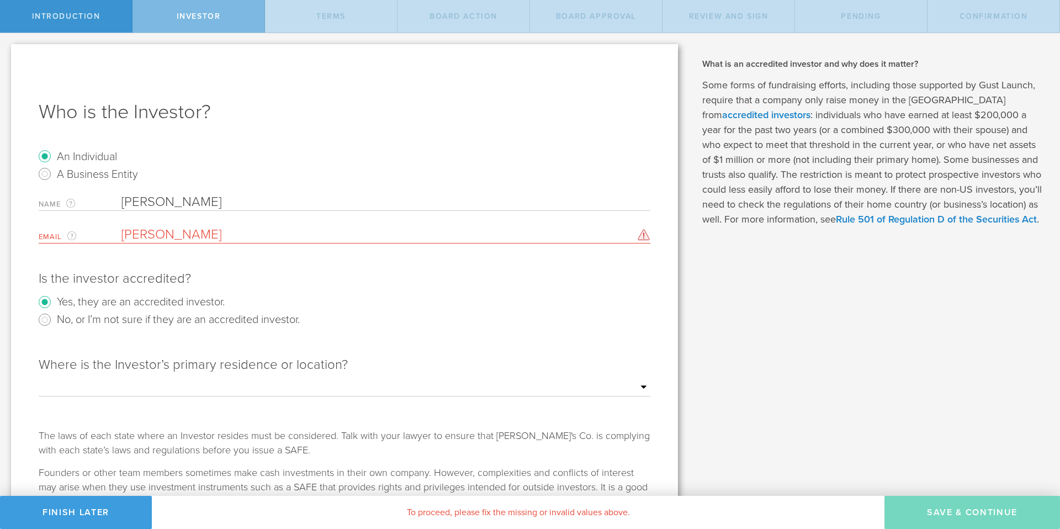
paste input "edward@kinateder.org"
type input "edward@kinateder.org"
click at [193, 385] on select "Outside of the US Alabama Alaska Arizona Arkansas California Colorado Connectic…" at bounding box center [344, 387] width 611 height 17
select select "string:OR"
click at [39, 379] on select "Outside of the US Alabama Alaska Arizona Arkansas California Colorado Connectic…" at bounding box center [344, 387] width 611 height 17
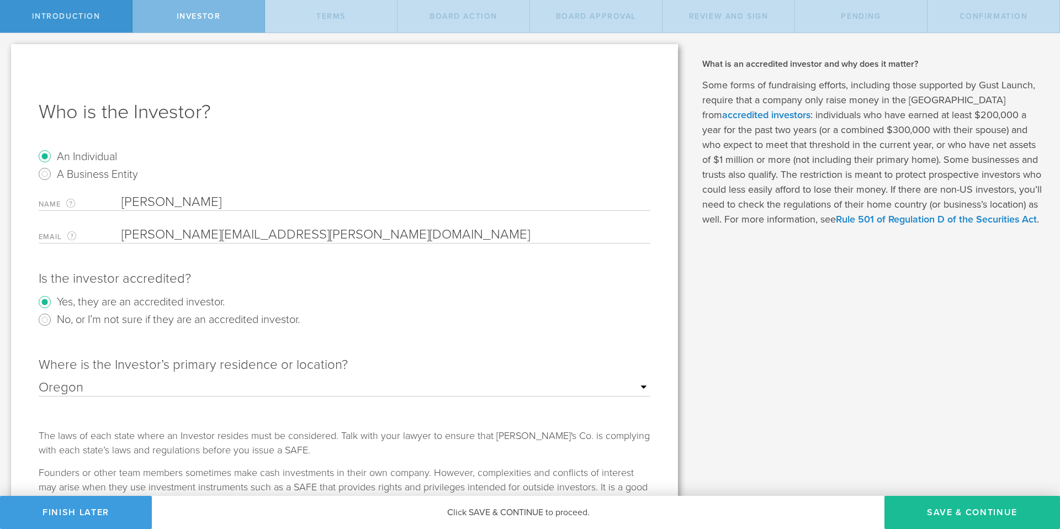
scroll to position [62, 0]
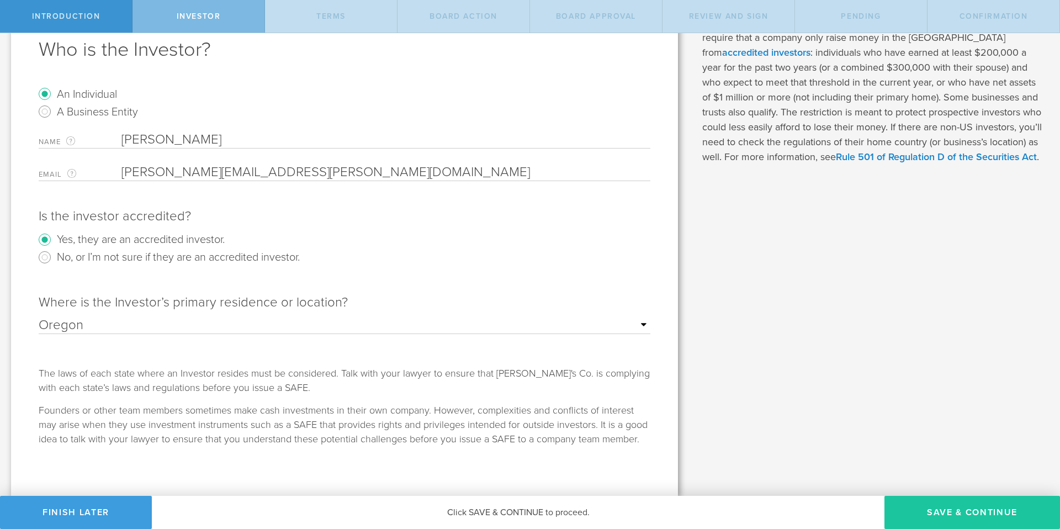
click at [922, 511] on button "Save & Continue" at bounding box center [971, 512] width 175 height 33
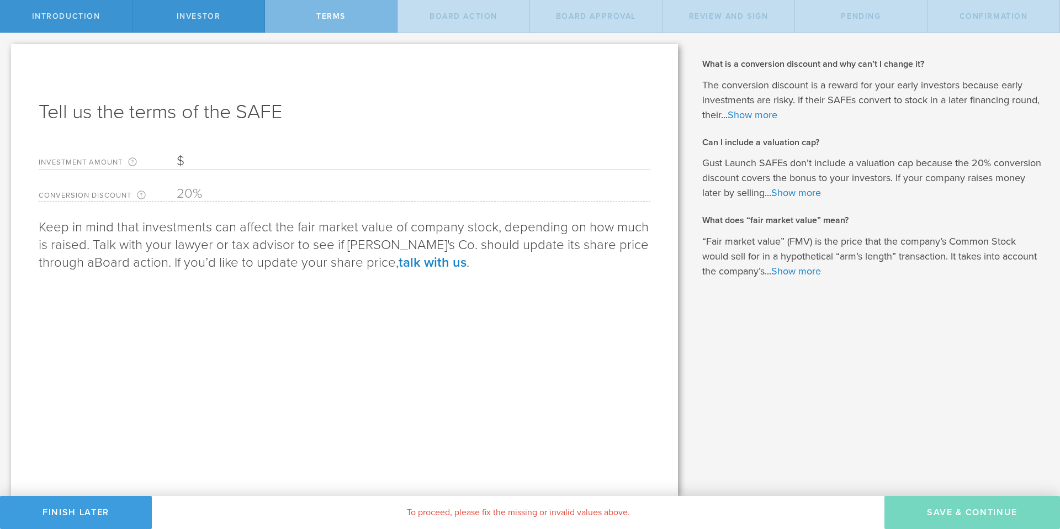
scroll to position [0, 0]
click at [437, 258] on link "talk with us" at bounding box center [432, 262] width 68 height 16
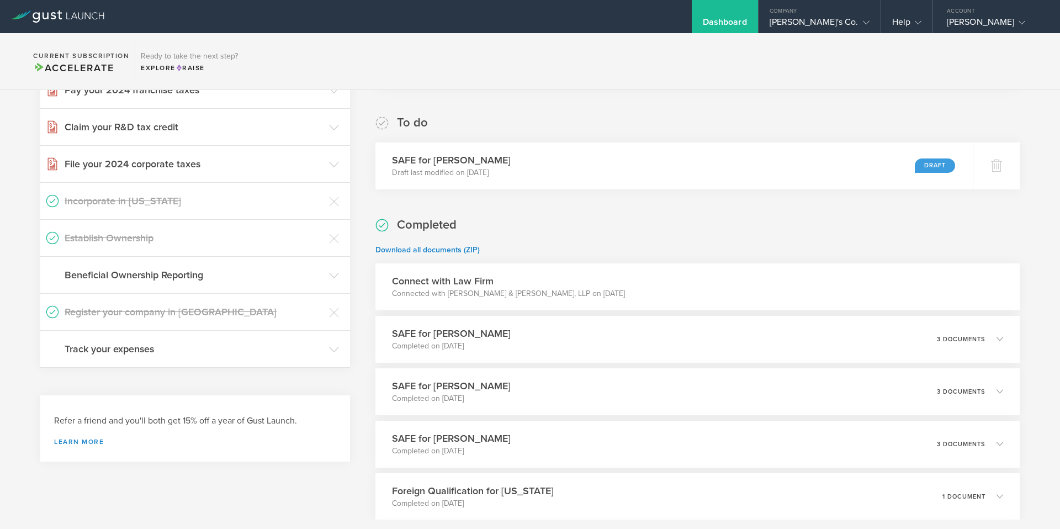
scroll to position [156, 0]
click at [443, 379] on h3 "SAFE for [PERSON_NAME]" at bounding box center [446, 384] width 121 height 15
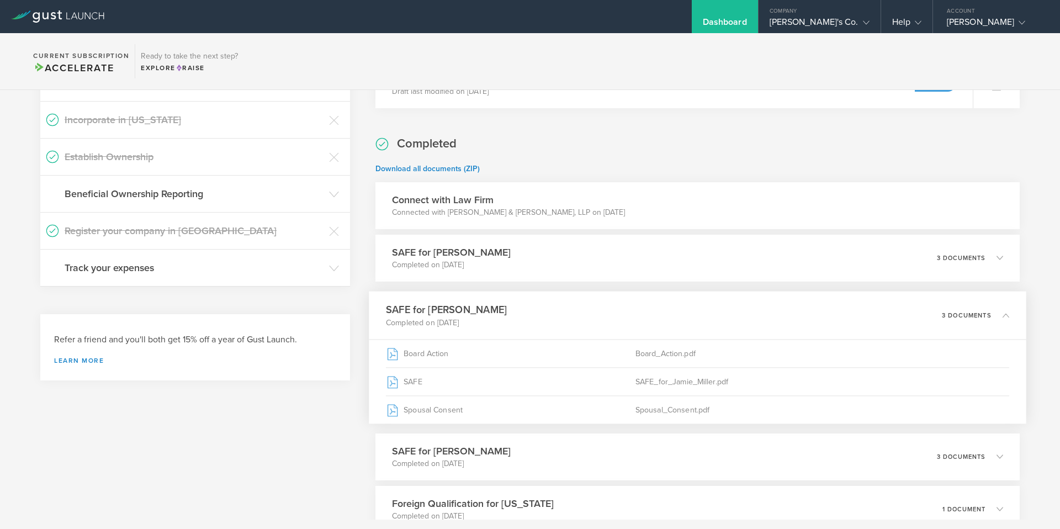
scroll to position [236, 0]
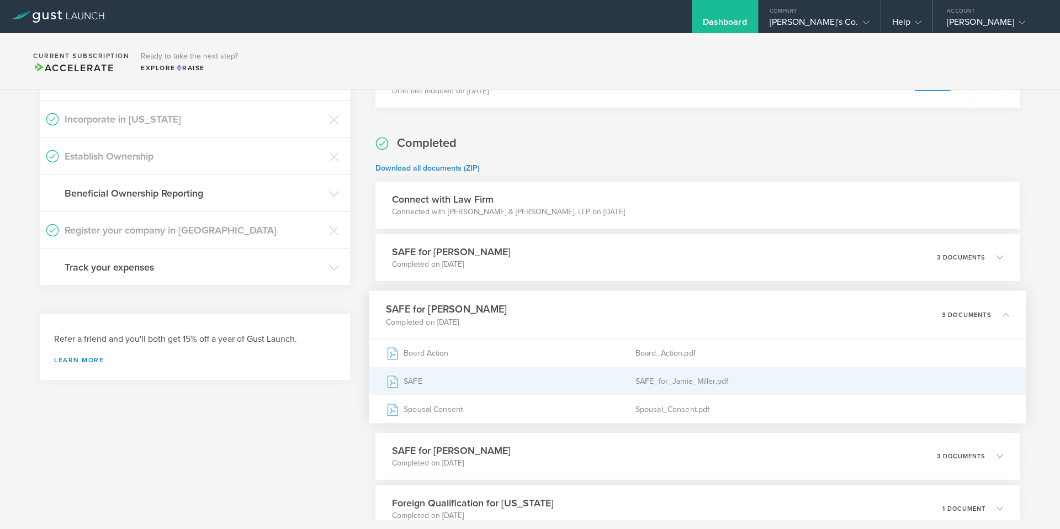
click at [410, 380] on div "SAFE" at bounding box center [510, 381] width 249 height 28
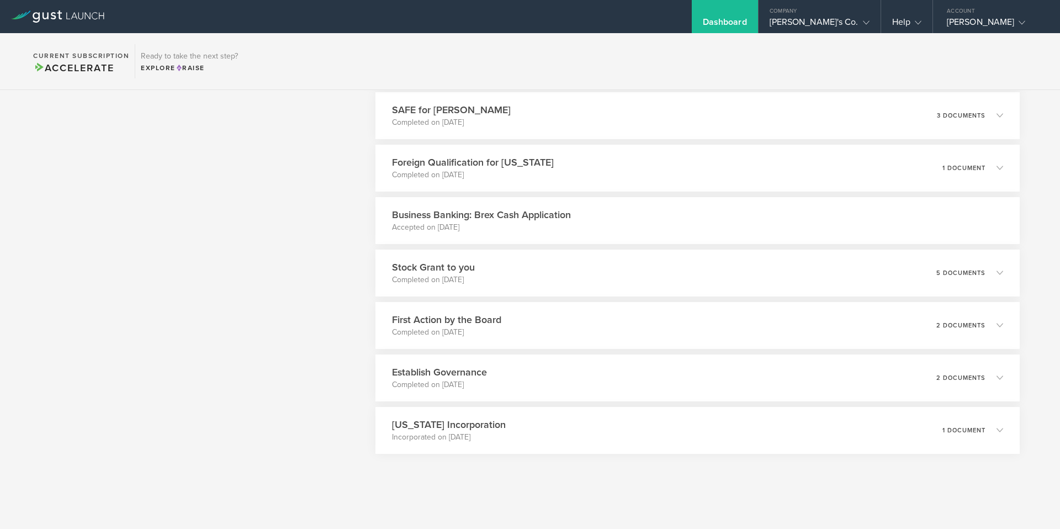
scroll to position [580, 0]
click at [951, 56] on section "Current Subscription Accelerate Ready to take the next step? Explore Raise" at bounding box center [530, 61] width 1060 height 57
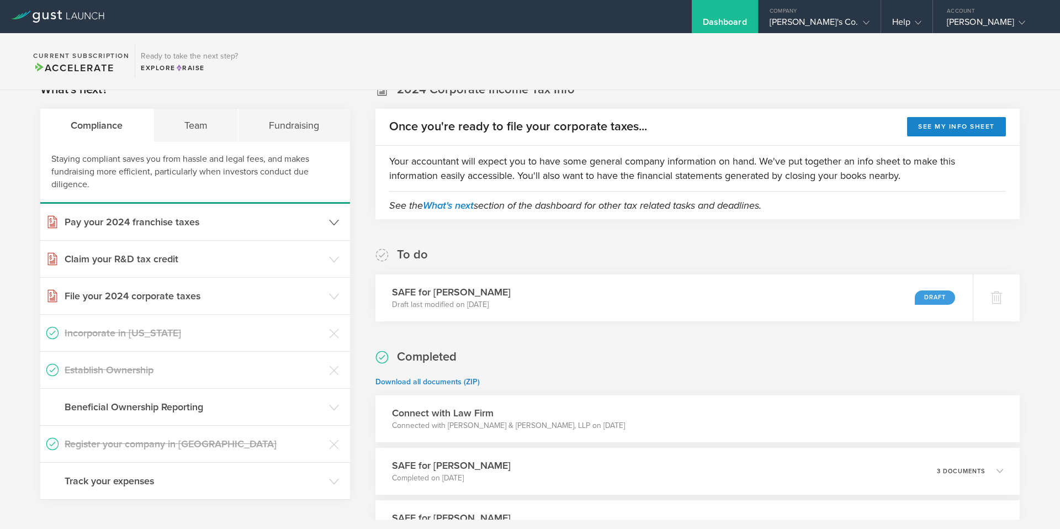
scroll to position [0, 0]
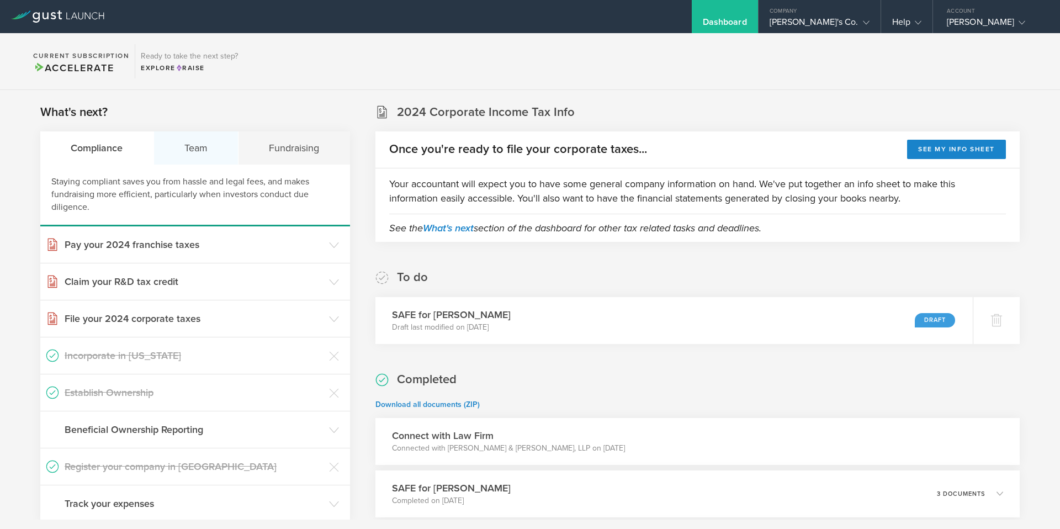
click at [201, 153] on div "Team" at bounding box center [196, 147] width 85 height 33
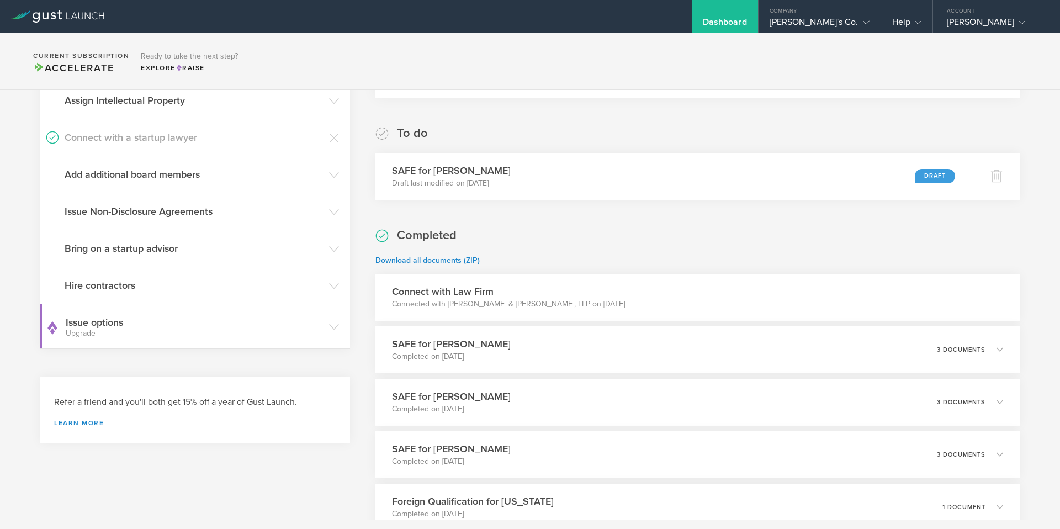
scroll to position [145, 0]
click at [217, 326] on h3 "Issue options Upgrade" at bounding box center [195, 326] width 258 height 22
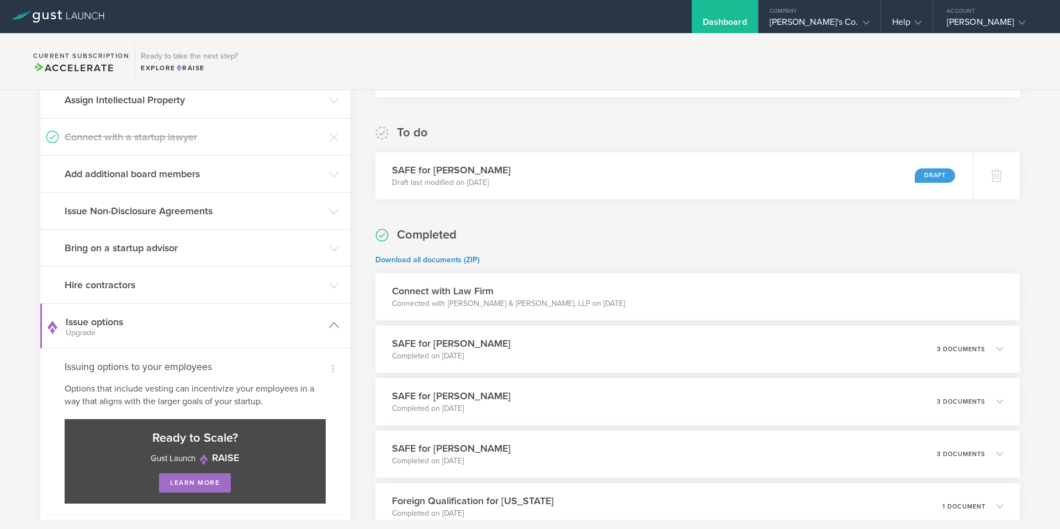
click at [217, 326] on h3 "Issue options Upgrade" at bounding box center [195, 326] width 258 height 22
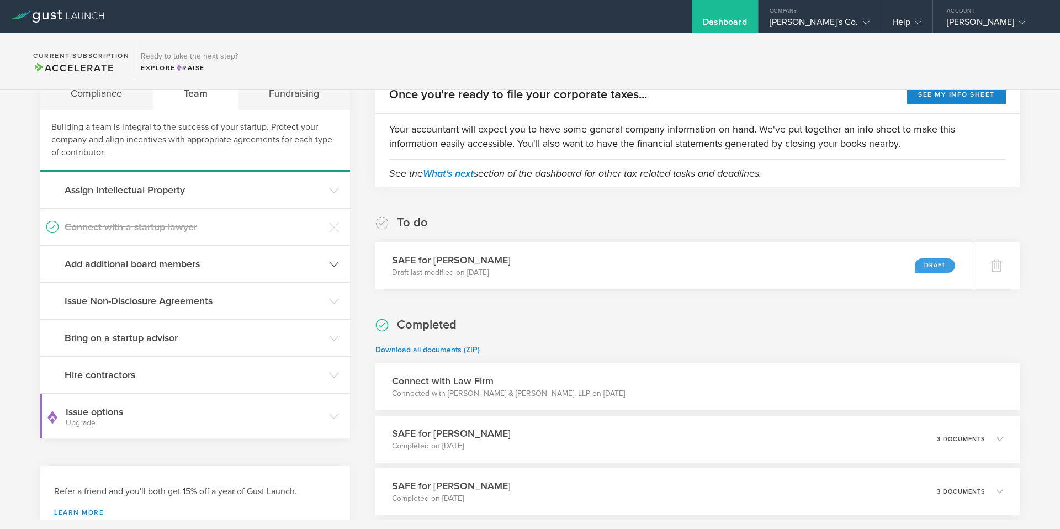
scroll to position [0, 0]
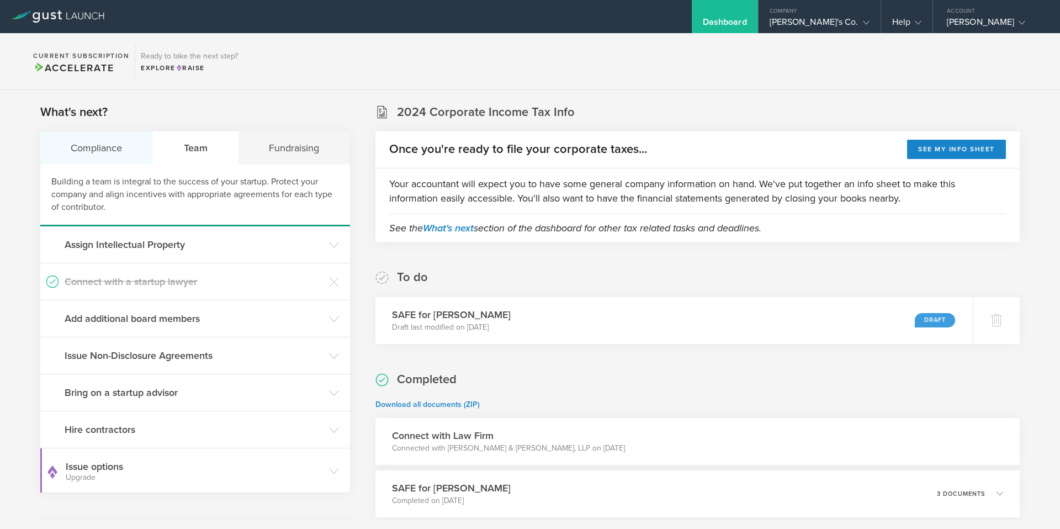
click at [115, 148] on div "Compliance" at bounding box center [96, 147] width 113 height 33
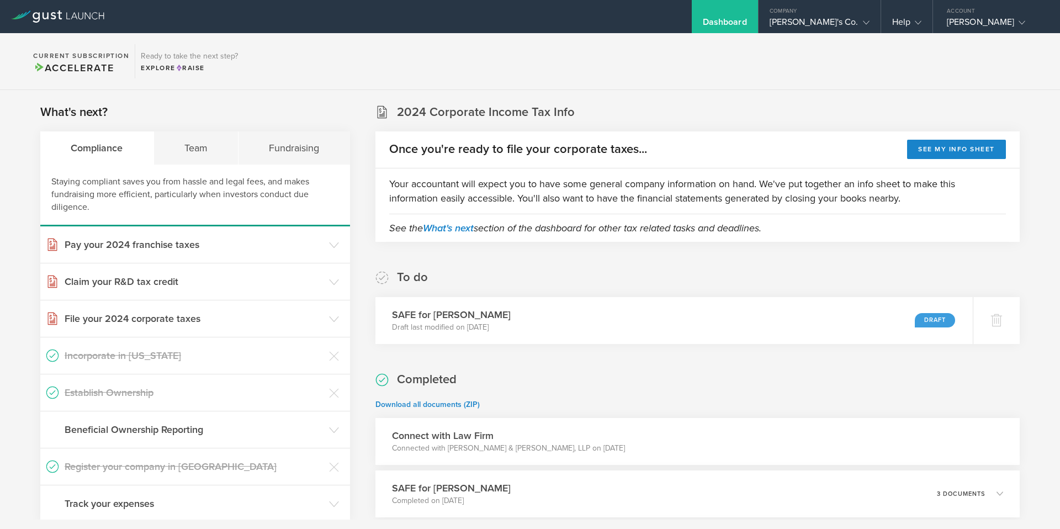
click at [295, 145] on div "Fundraising" at bounding box center [293, 147] width 111 height 33
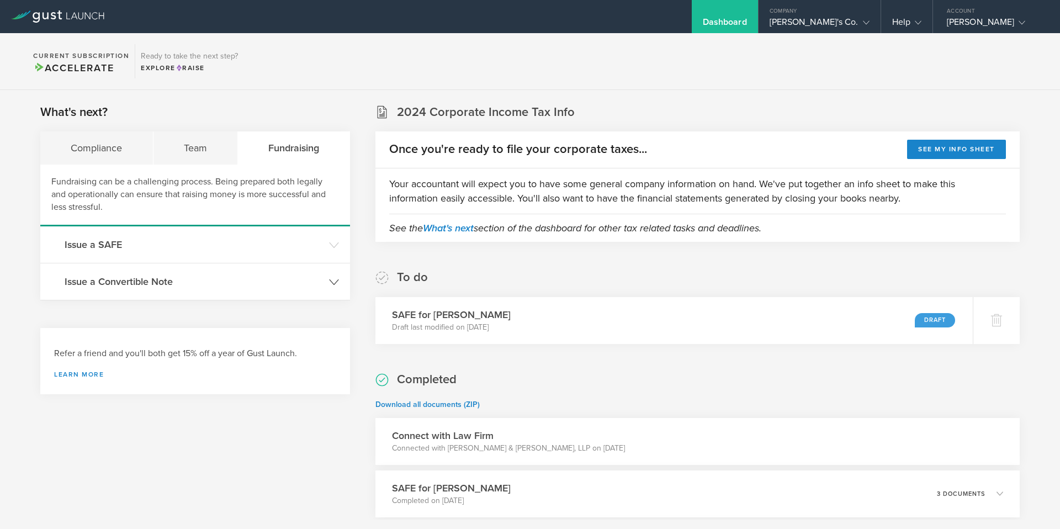
click at [315, 288] on h3 "Issue a Convertible Note" at bounding box center [194, 281] width 259 height 14
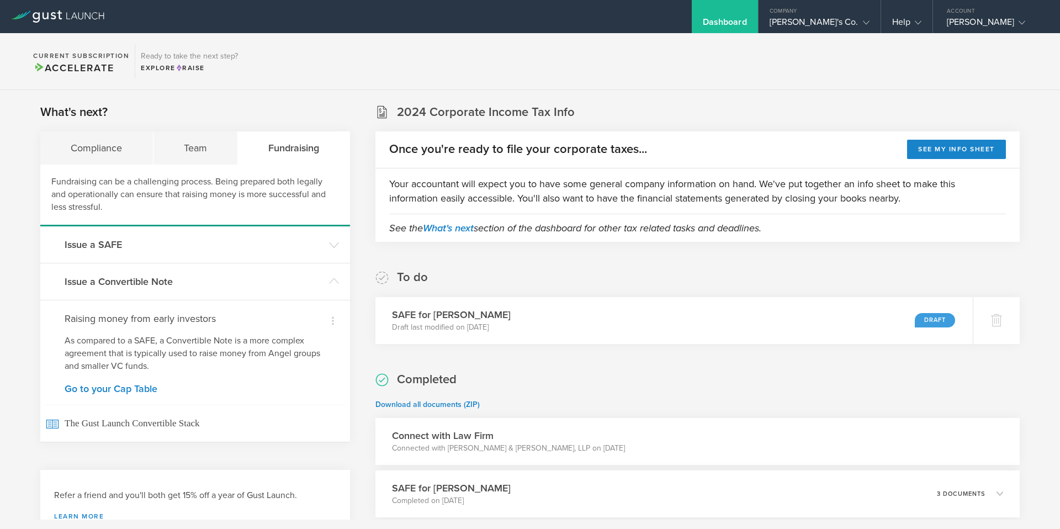
click at [166, 315] on h4 "Raising money from early investors" at bounding box center [195, 318] width 261 height 14
click at [113, 390] on link "Go to your Cap Table" at bounding box center [195, 389] width 261 height 10
